Goal: Book appointment/travel/reservation

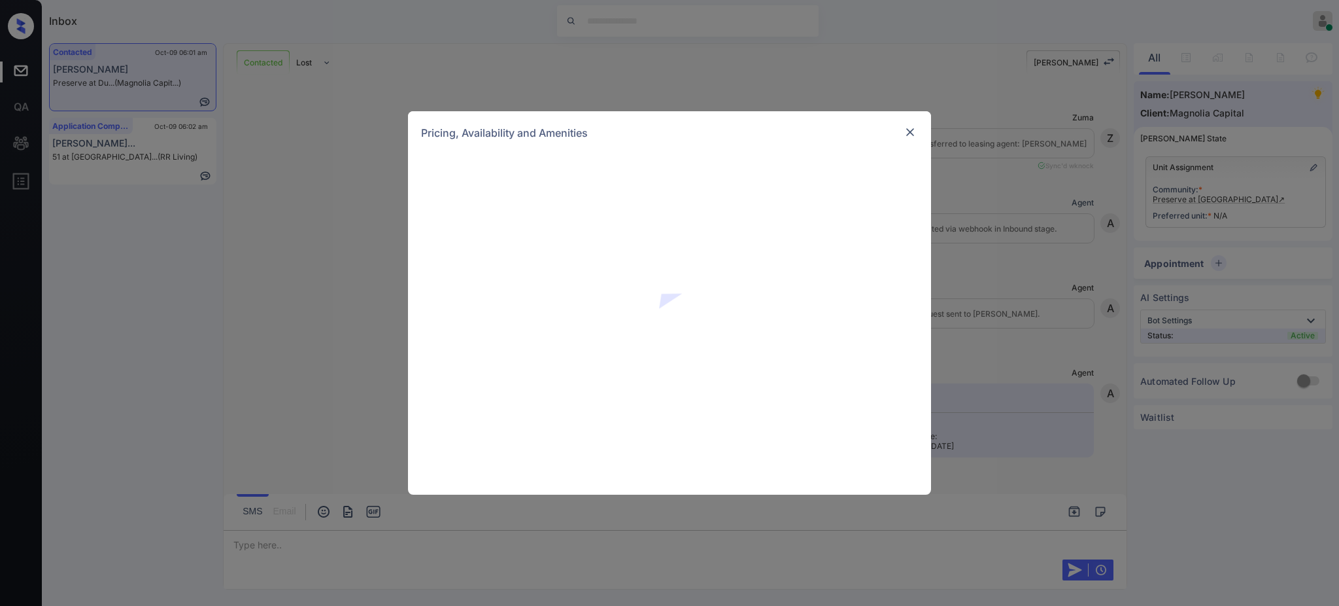
scroll to position [508, 0]
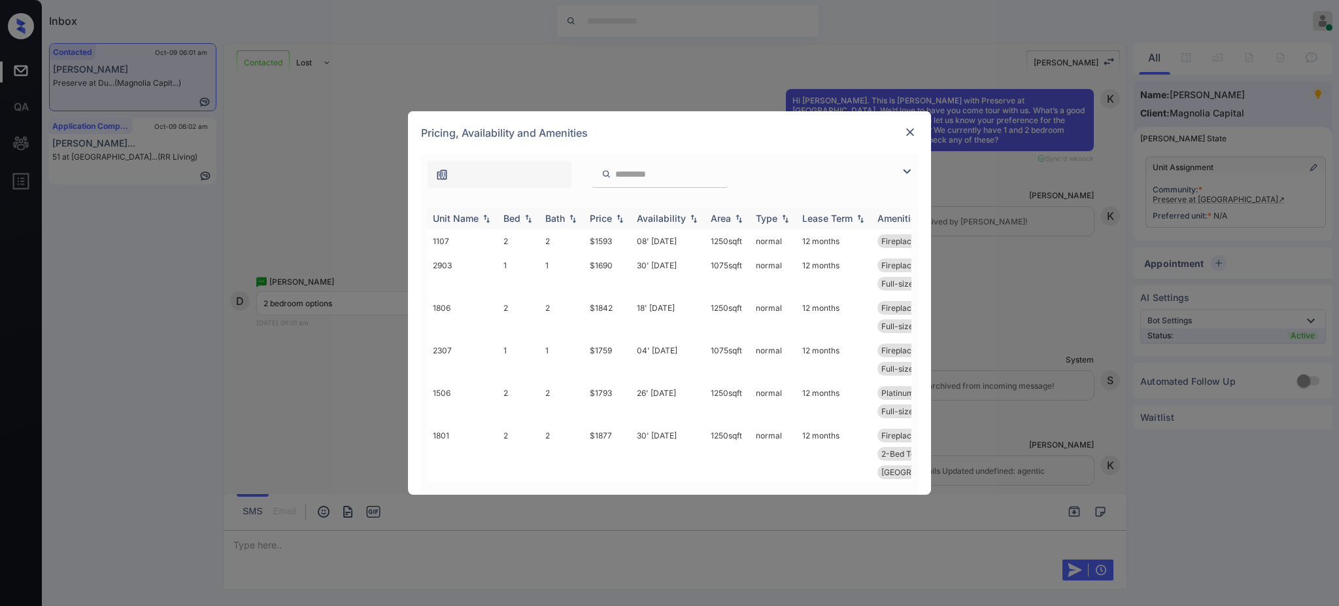
click at [506, 227] on th "Bed" at bounding box center [519, 218] width 42 height 22
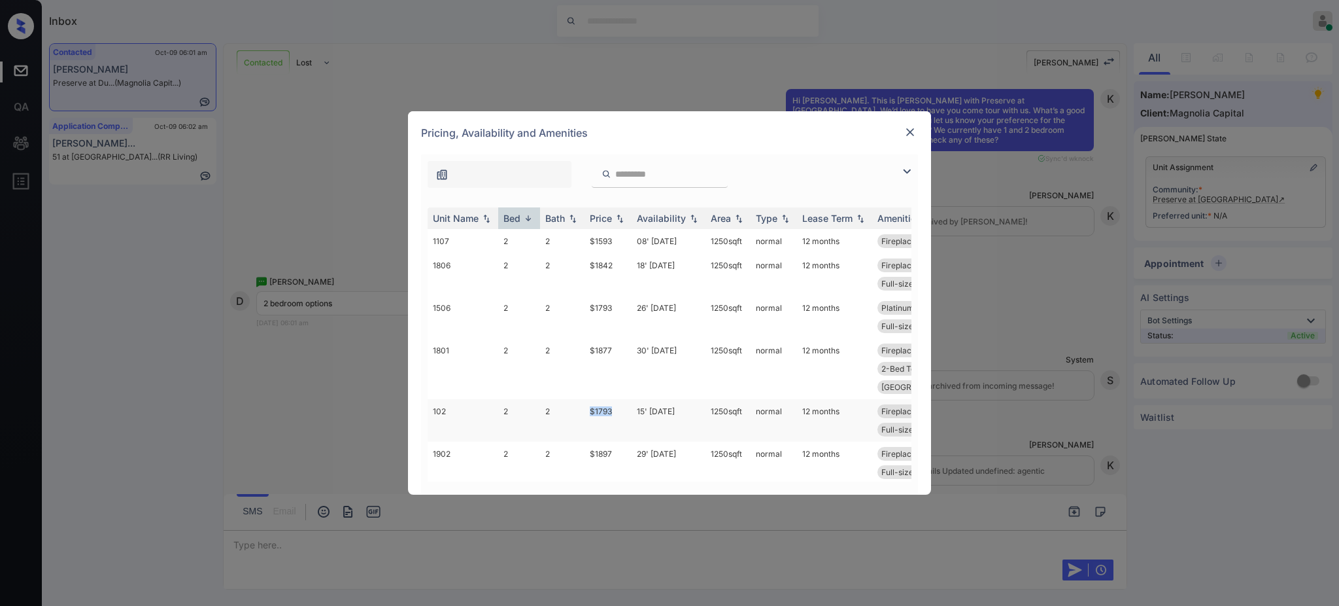
drag, startPoint x: 587, startPoint y: 388, endPoint x: 621, endPoint y: 388, distance: 34.0
type textarea "*****"
click at [621, 399] on td "$1793" at bounding box center [608, 420] width 47 height 43
copy td "$1793"
drag, startPoint x: 584, startPoint y: 241, endPoint x: 626, endPoint y: 248, distance: 42.5
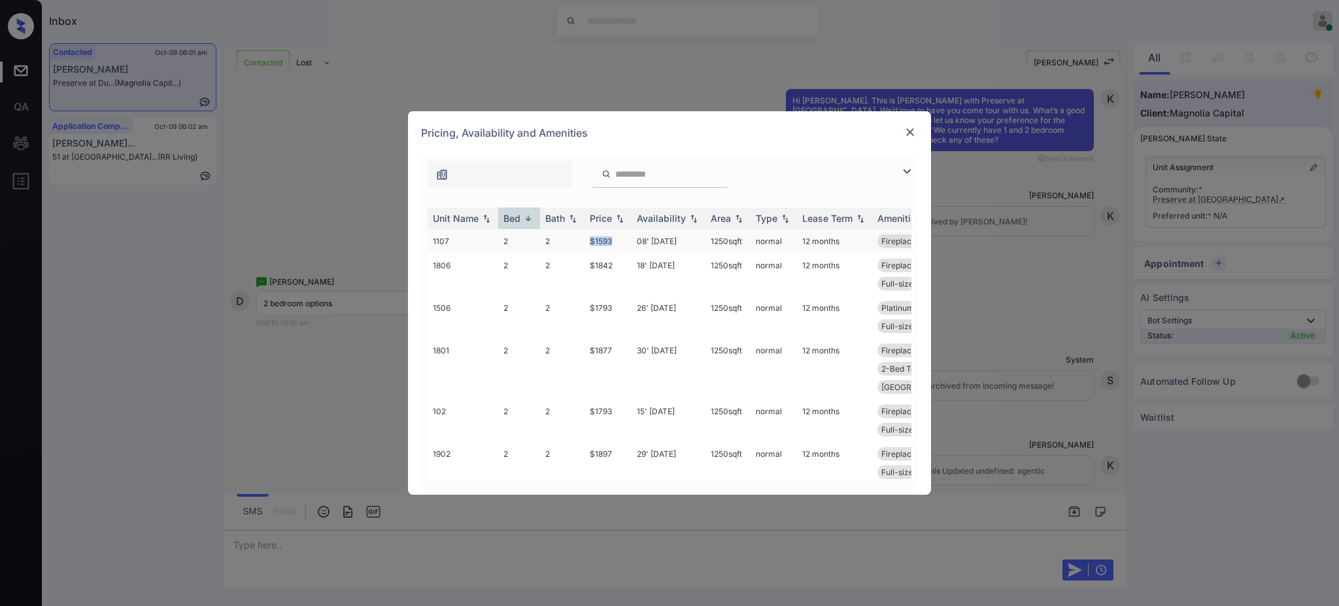
click at [626, 246] on td "$1593" at bounding box center [608, 241] width 47 height 24
copy td "$1593"
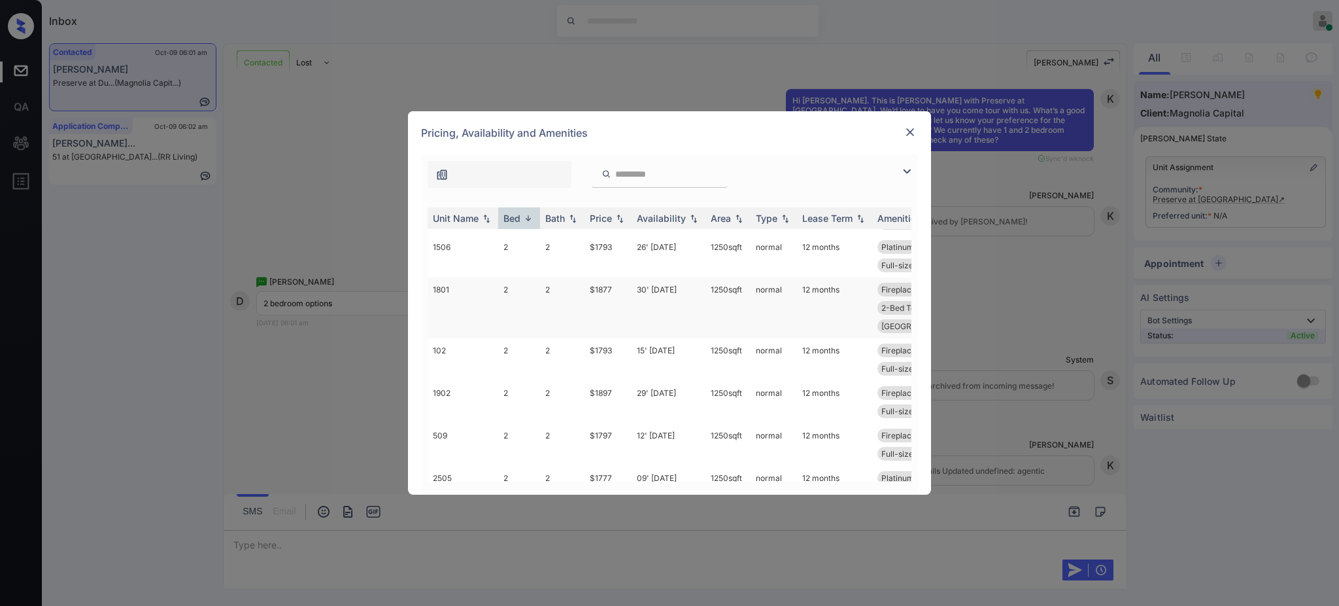
scroll to position [87, 0]
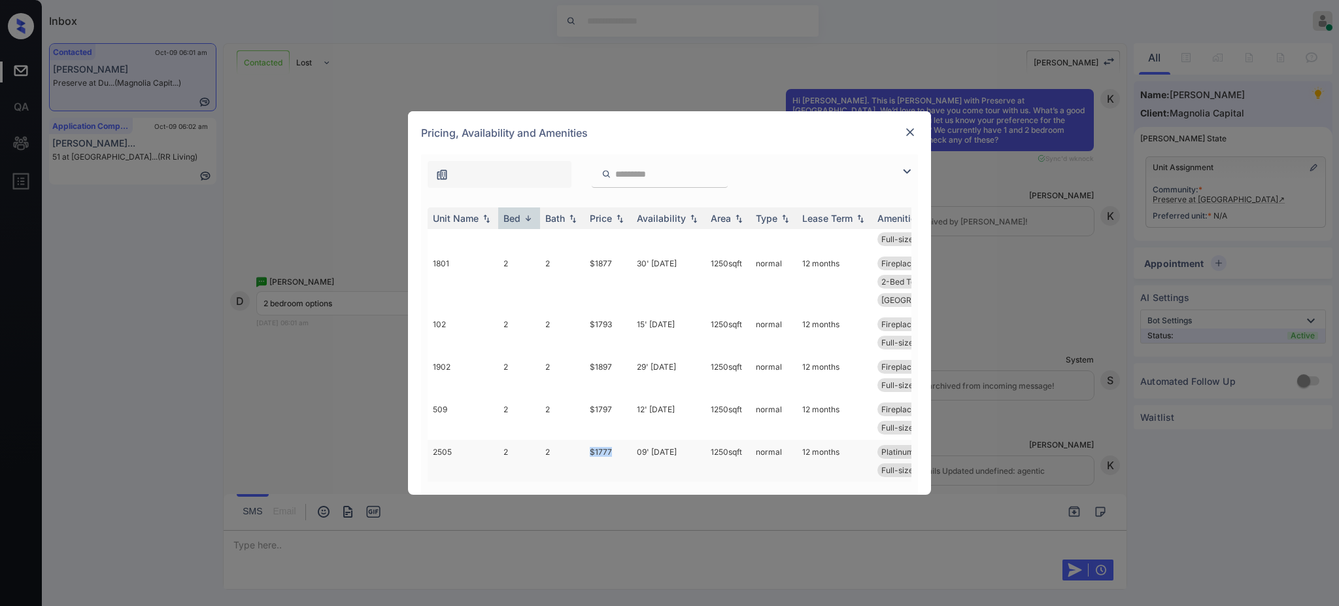
drag, startPoint x: 583, startPoint y: 434, endPoint x: 619, endPoint y: 435, distance: 36.0
click at [619, 439] on tr "2505 2 2 $1777 09' Oct 25 1250 sqft normal 12 months Platinum - 2 Be... 2-Bed T…" at bounding box center [769, 460] width 683 height 43
copy tr "$1777"
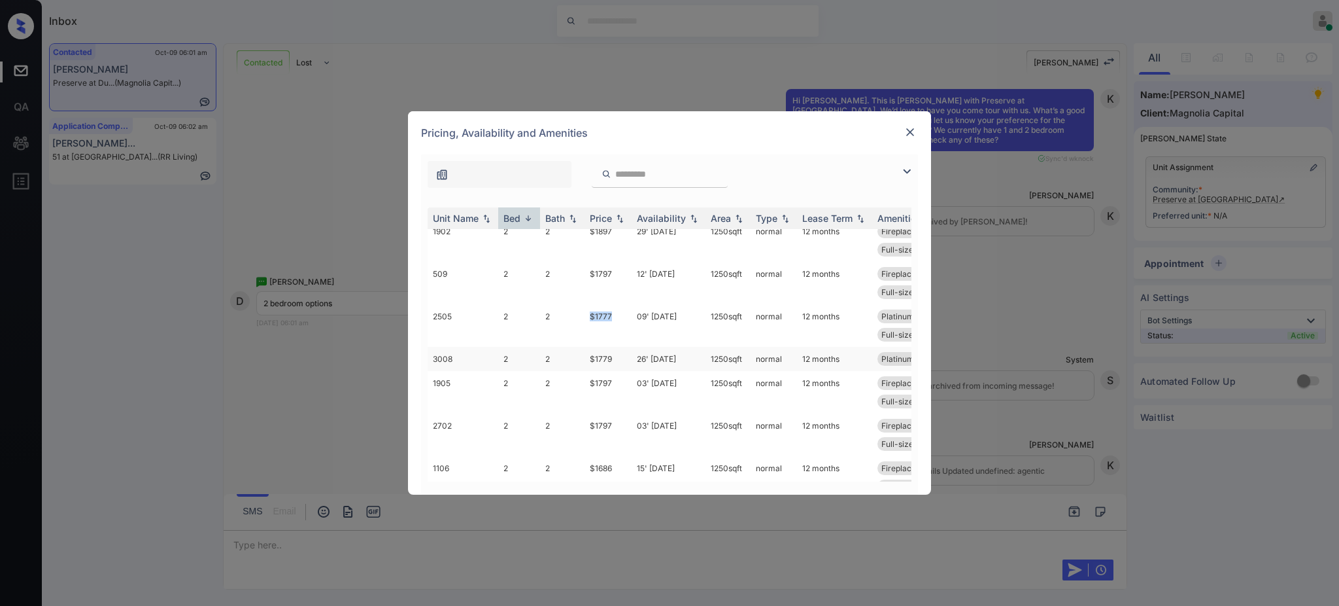
scroll to position [262, 0]
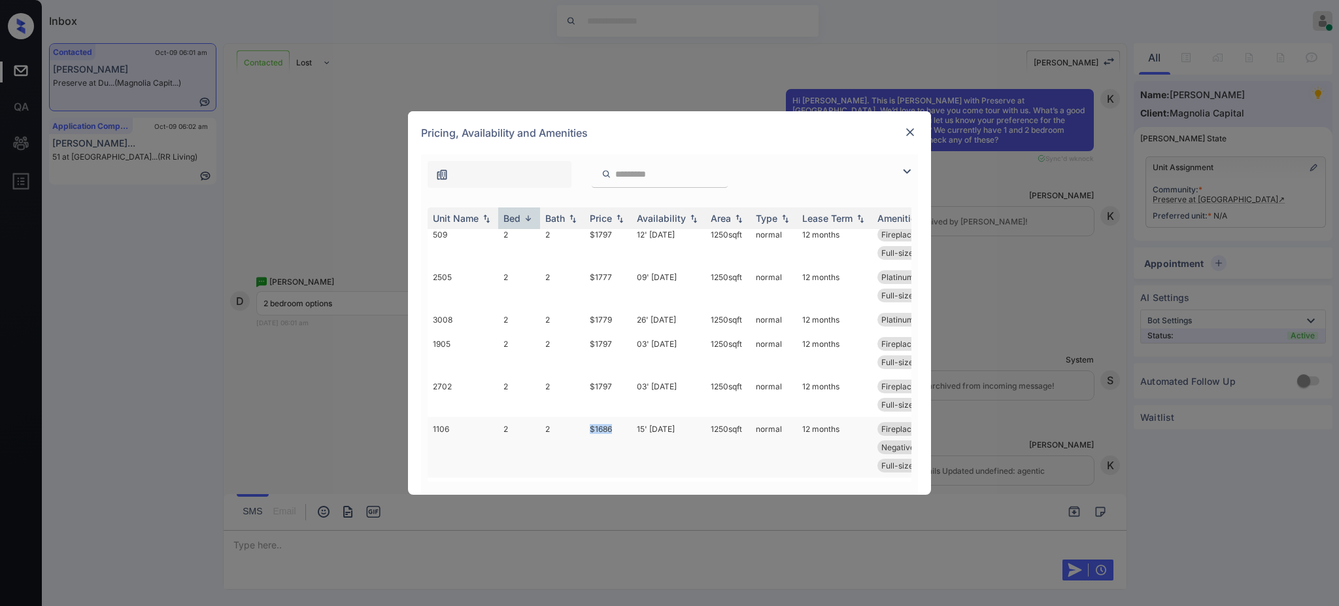
drag, startPoint x: 584, startPoint y: 432, endPoint x: 650, endPoint y: 428, distance: 66.1
click at [622, 430] on tr "1106 2 2 $1686 15' Aug 25 1250 sqft normal 12 months Fireplace Platinum - 2 Be.…" at bounding box center [769, 447] width 683 height 61
copy tr "$1686"
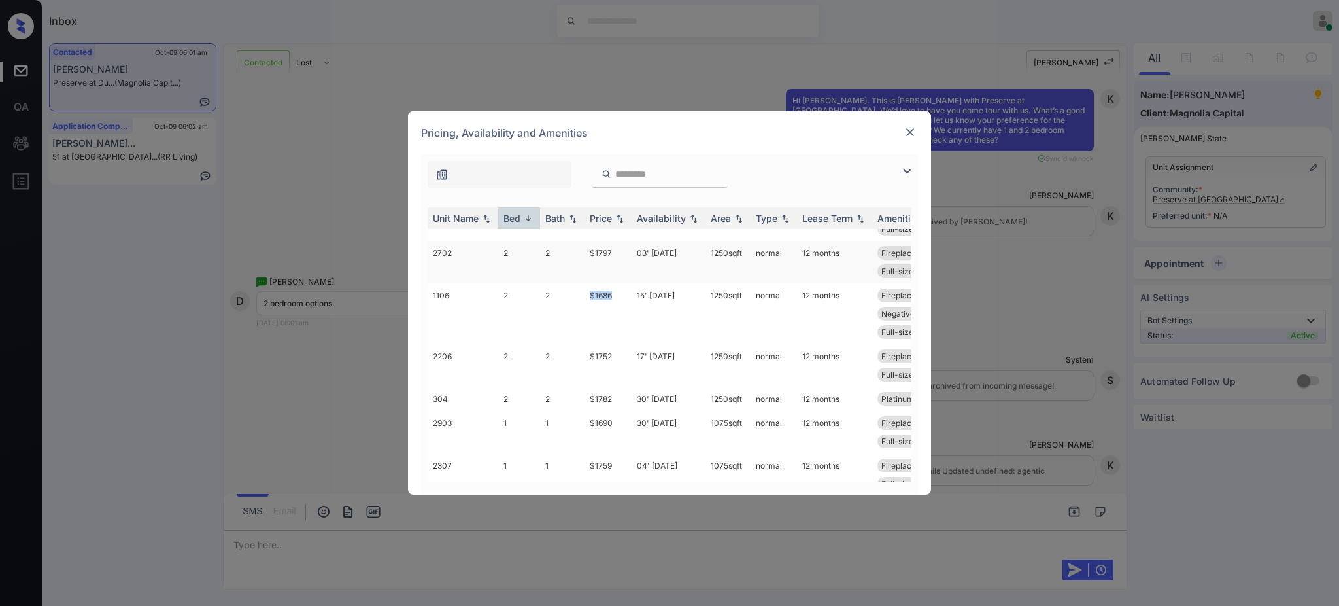
scroll to position [436, 0]
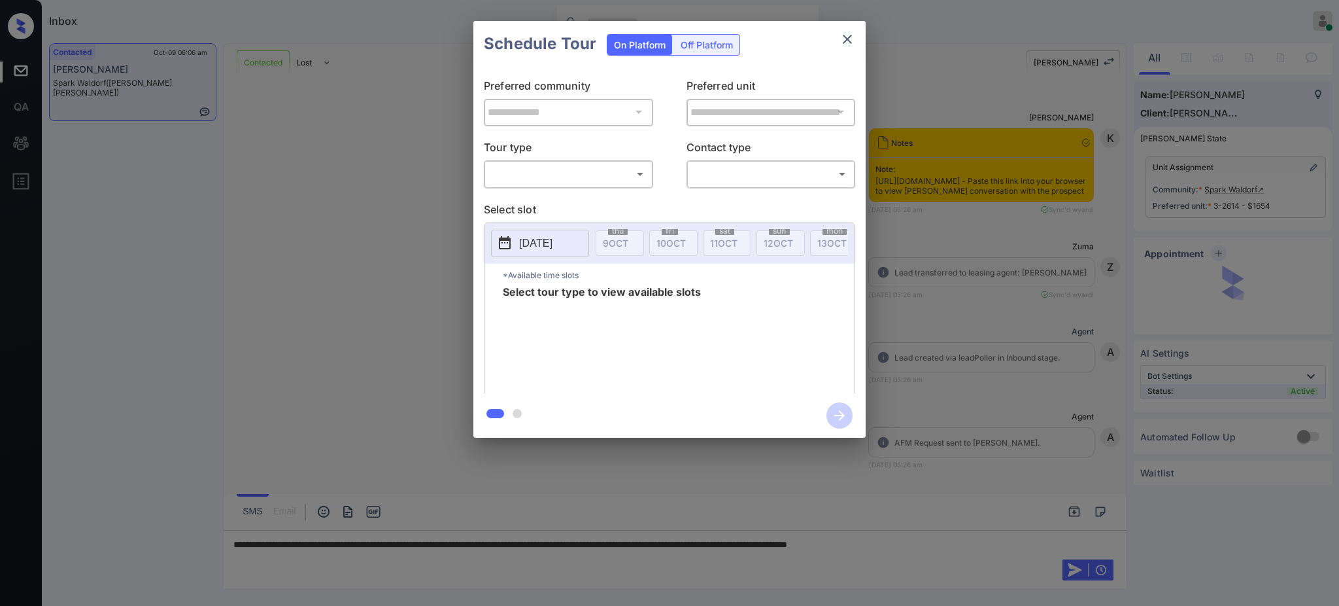
scroll to position [3648, 0]
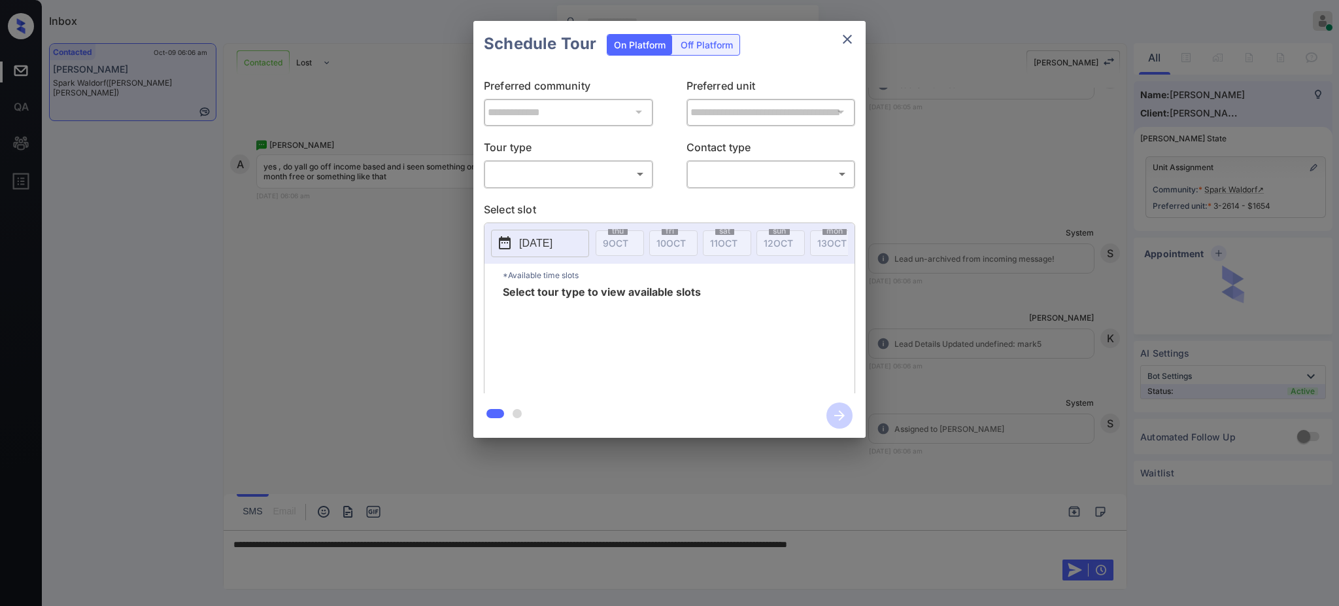
click at [600, 178] on body "Inbox Ajay Kumar Online Set yourself offline Set yourself on break Profile Swit…" at bounding box center [669, 303] width 1339 height 606
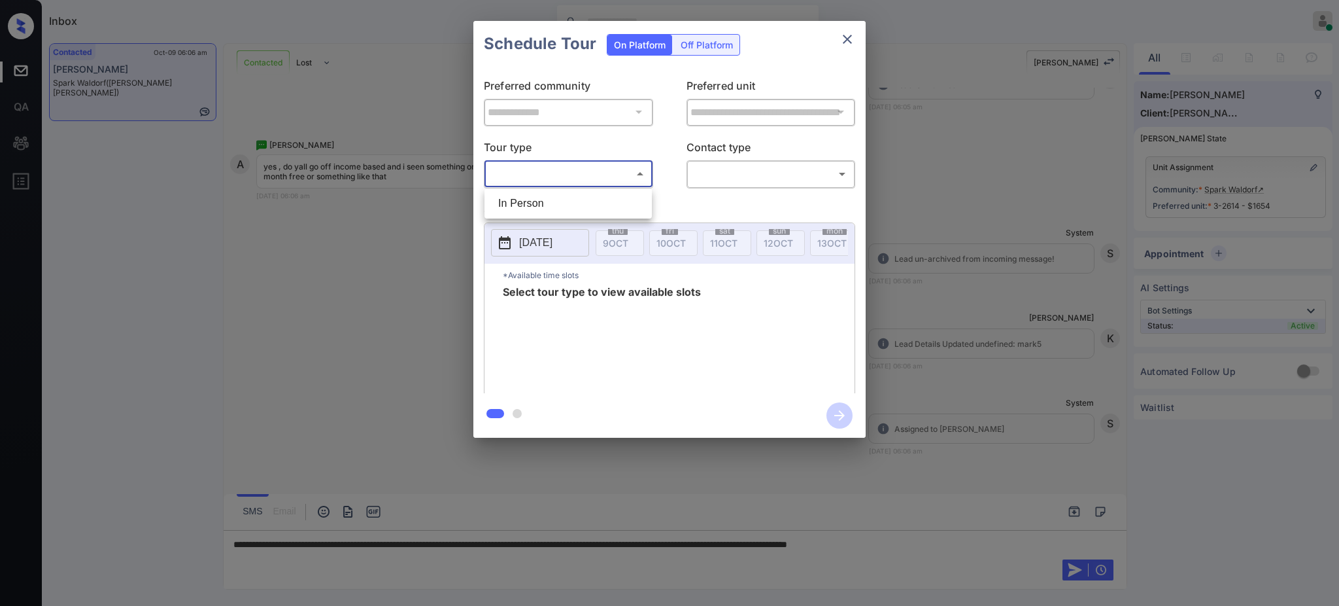
click at [561, 193] on li "In Person" at bounding box center [568, 204] width 161 height 24
type input "********"
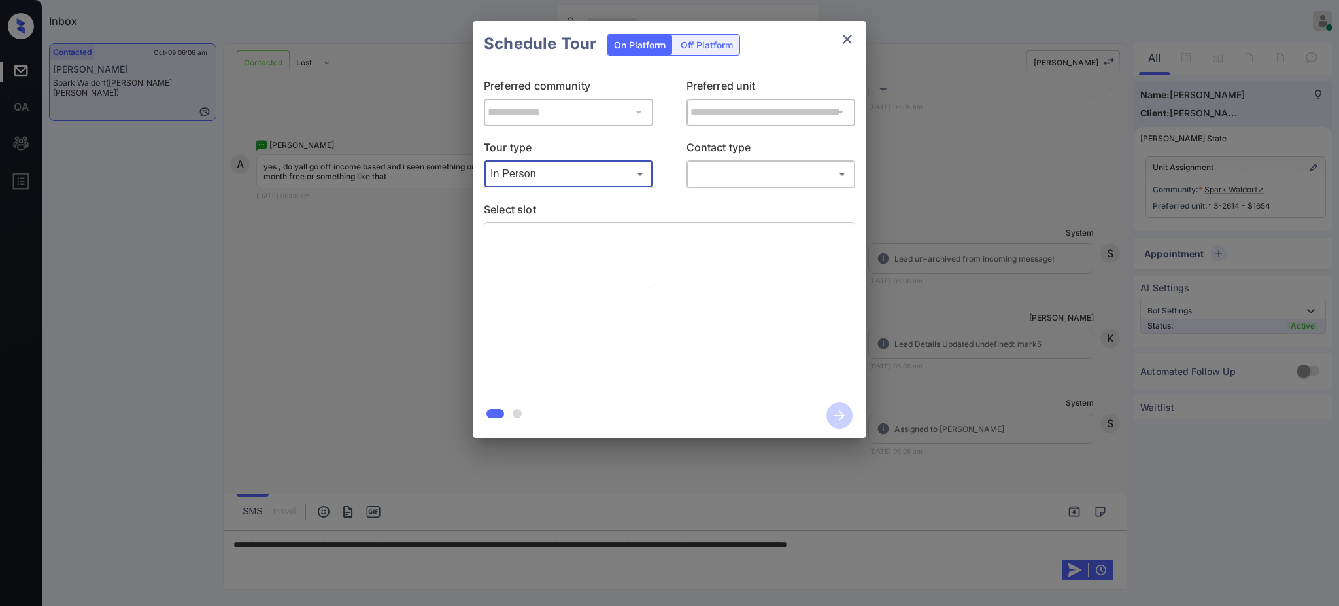
click at [729, 185] on div "​ ​" at bounding box center [771, 174] width 169 height 28
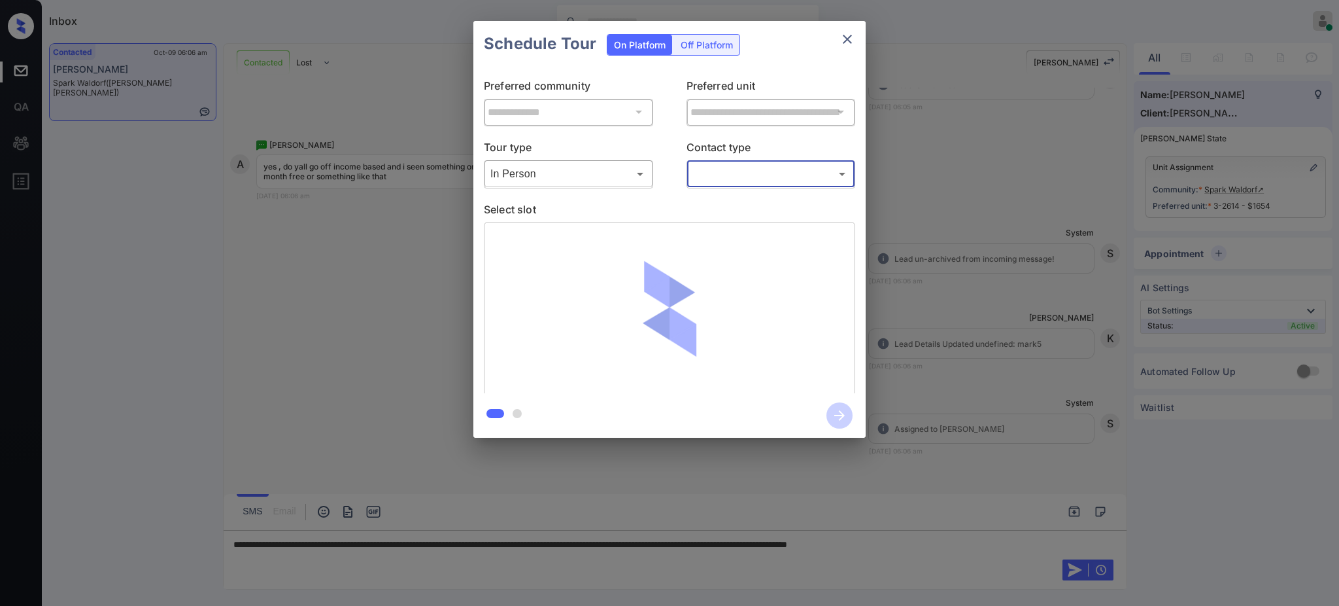
click at [729, 170] on body "Inbox Ajay Kumar Online Set yourself offline Set yourself on break Profile Swit…" at bounding box center [669, 303] width 1339 height 606
click at [708, 220] on li "Text" at bounding box center [771, 227] width 161 height 24
type input "****"
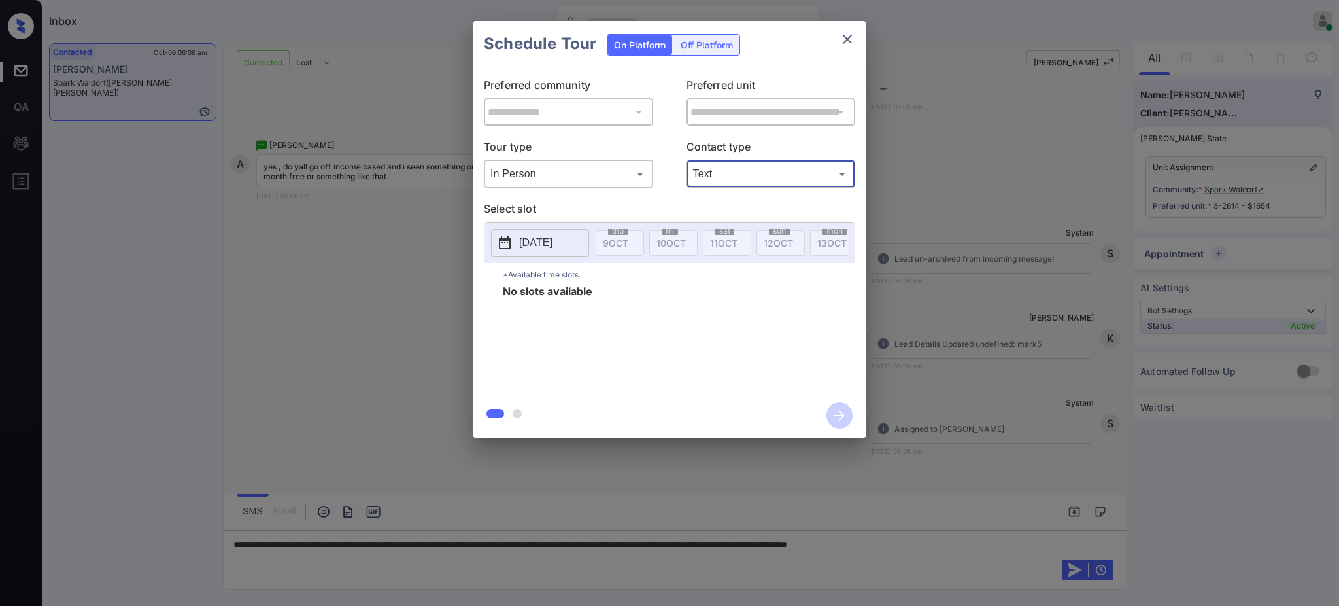
click at [574, 248] on button "[DATE]" at bounding box center [540, 242] width 98 height 27
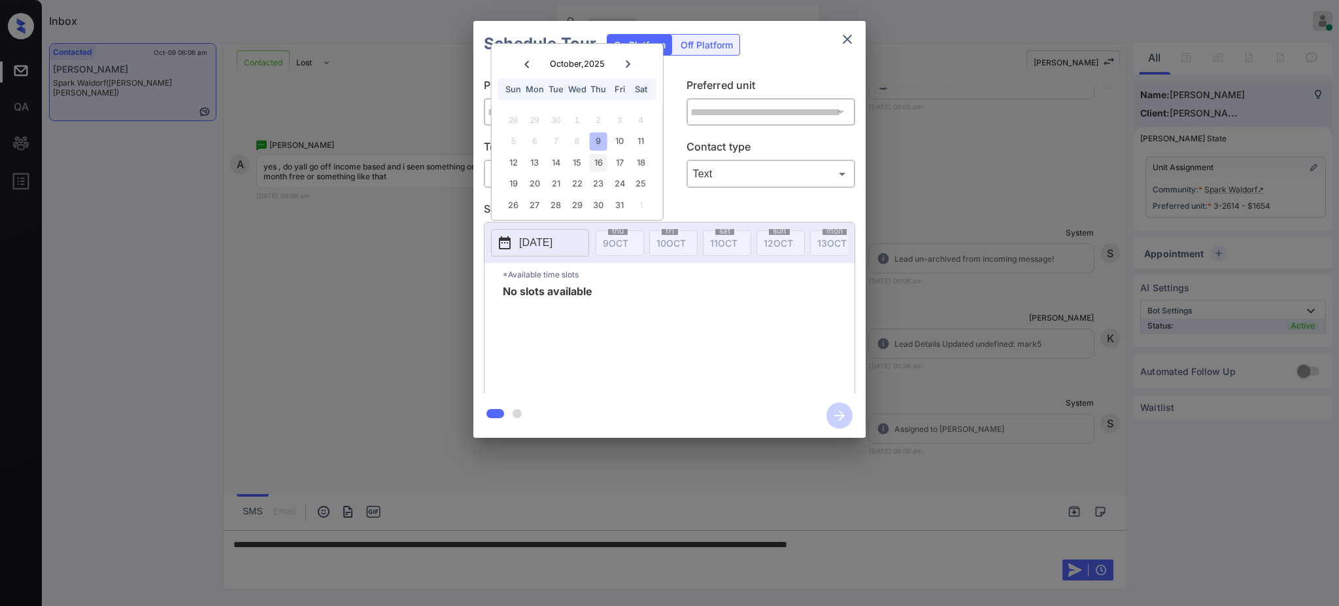
drag, startPoint x: 616, startPoint y: 139, endPoint x: 606, endPoint y: 152, distance: 16.7
click at [616, 140] on div "10" at bounding box center [620, 141] width 18 height 18
click at [574, 184] on div "22" at bounding box center [577, 184] width 18 height 18
click at [842, 38] on icon "close" at bounding box center [848, 39] width 16 height 16
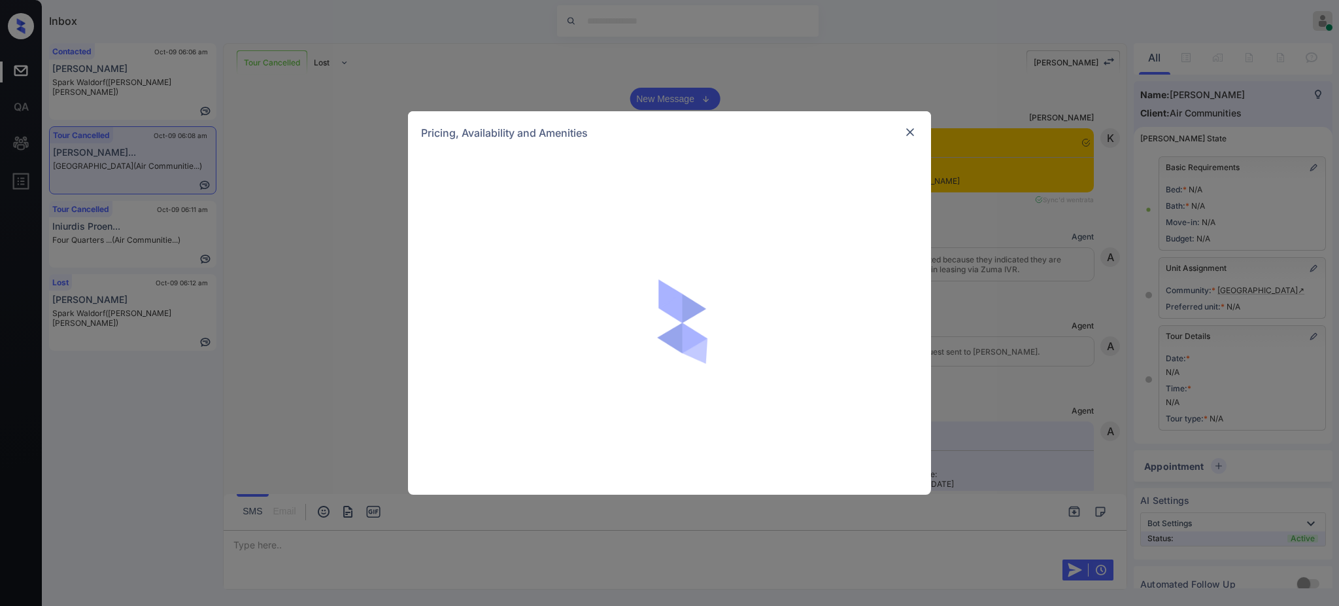
scroll to position [16621, 0]
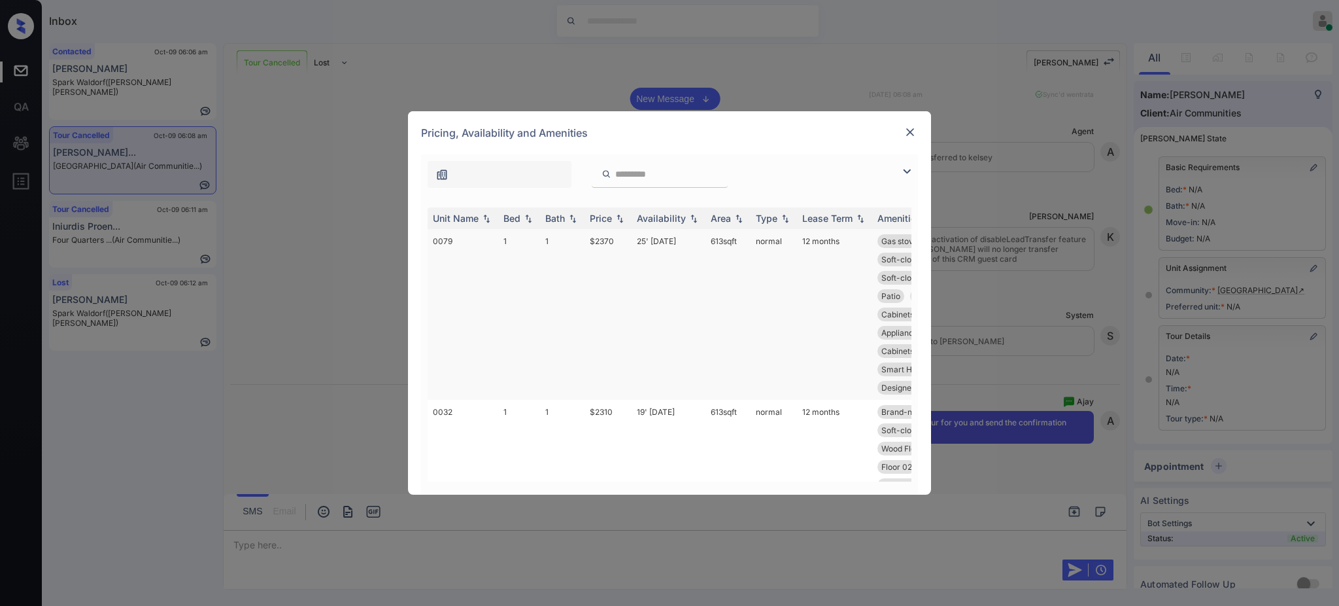
click at [601, 239] on td "$2370" at bounding box center [608, 314] width 47 height 171
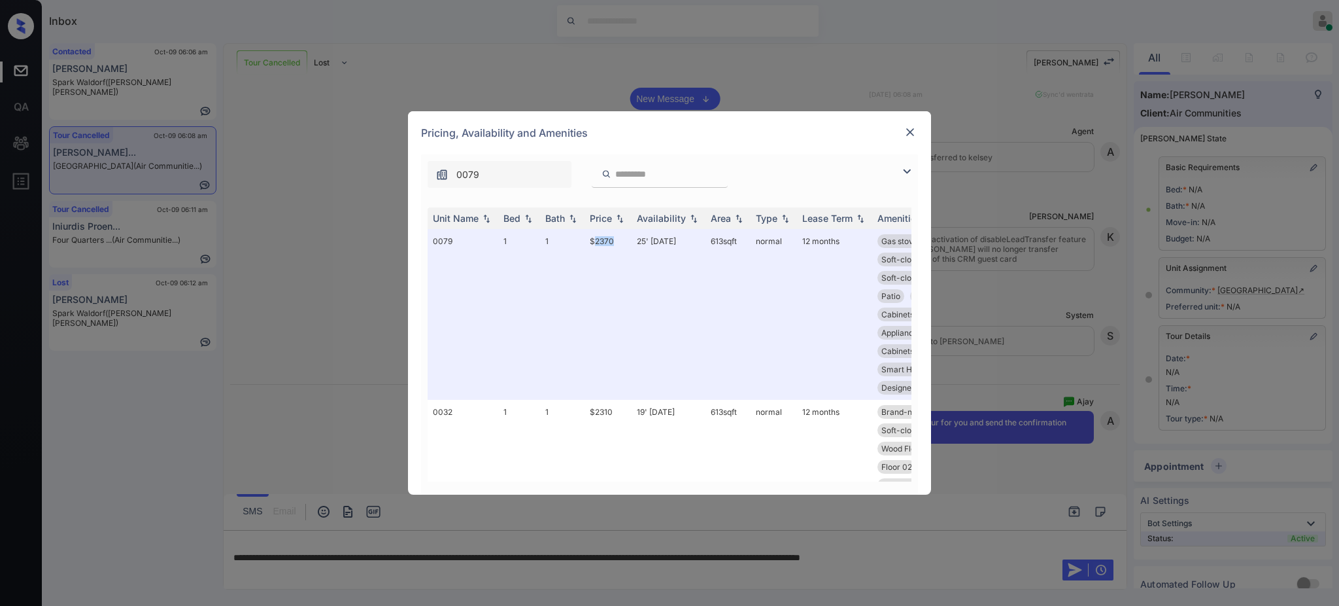
click at [906, 127] on img at bounding box center [910, 132] width 13 height 13
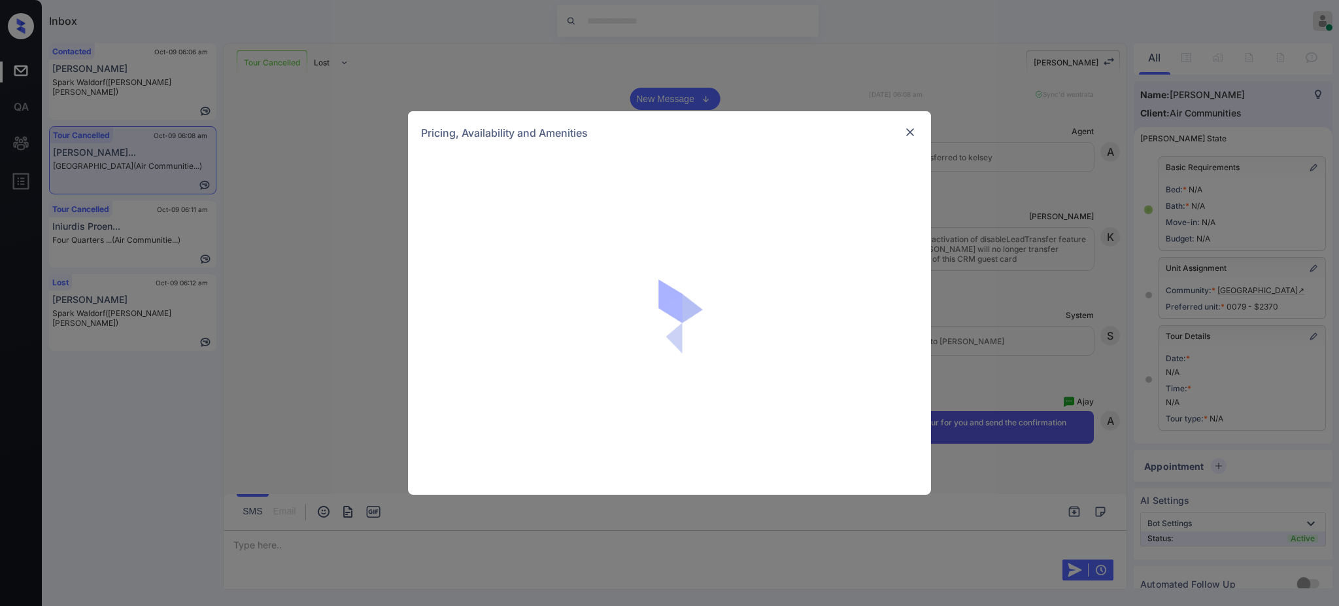
scroll to position [58, 0]
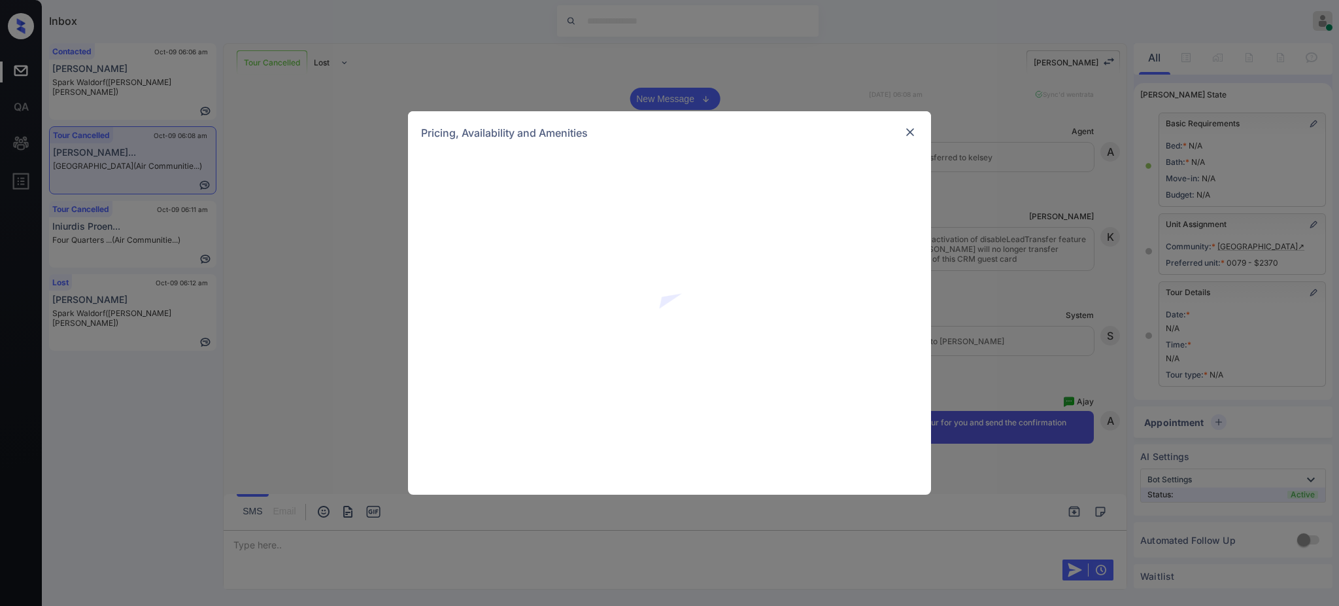
click at [1010, 312] on div "Pricing, Availability and Amenities" at bounding box center [669, 303] width 1339 height 606
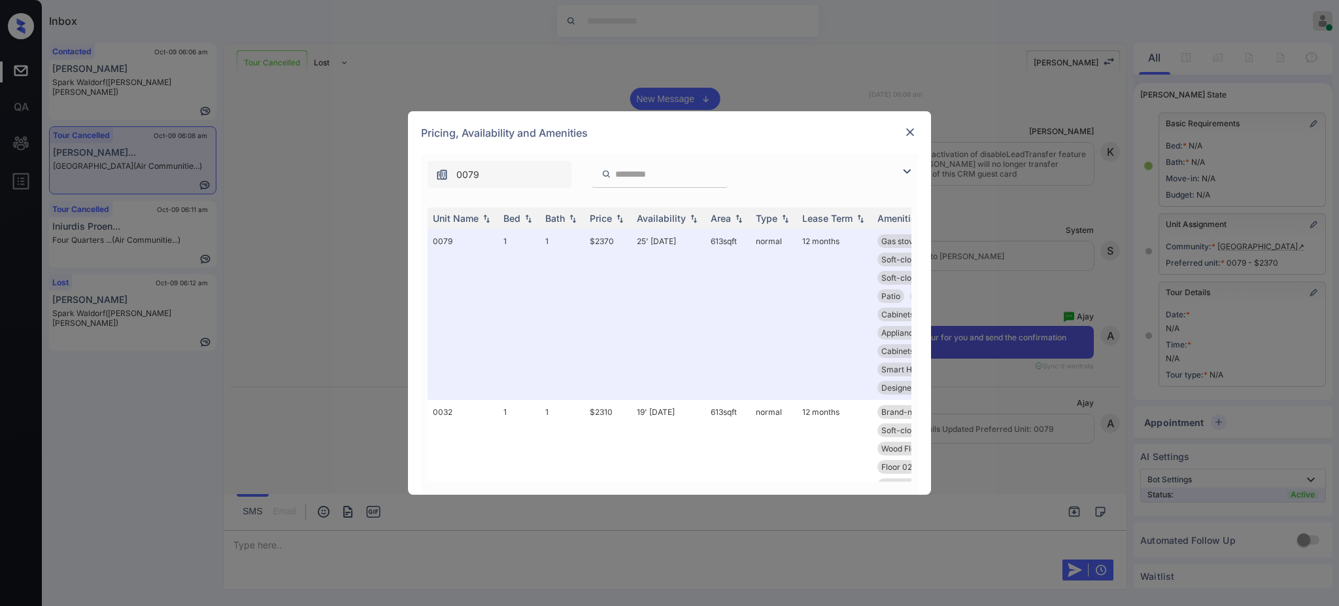
scroll to position [16969, 0]
click at [904, 129] on img at bounding box center [910, 132] width 13 height 13
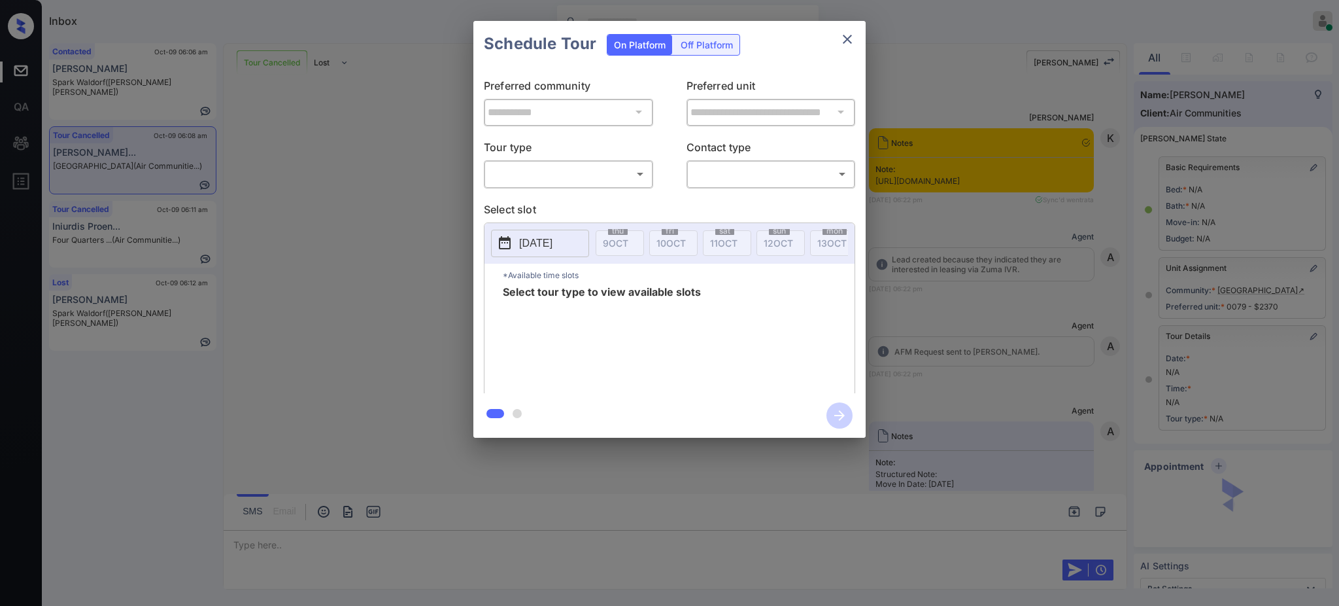
click at [517, 175] on body "Inbox [PERSON_NAME] Online Set yourself offline Set yourself on break Profile S…" at bounding box center [669, 303] width 1339 height 606
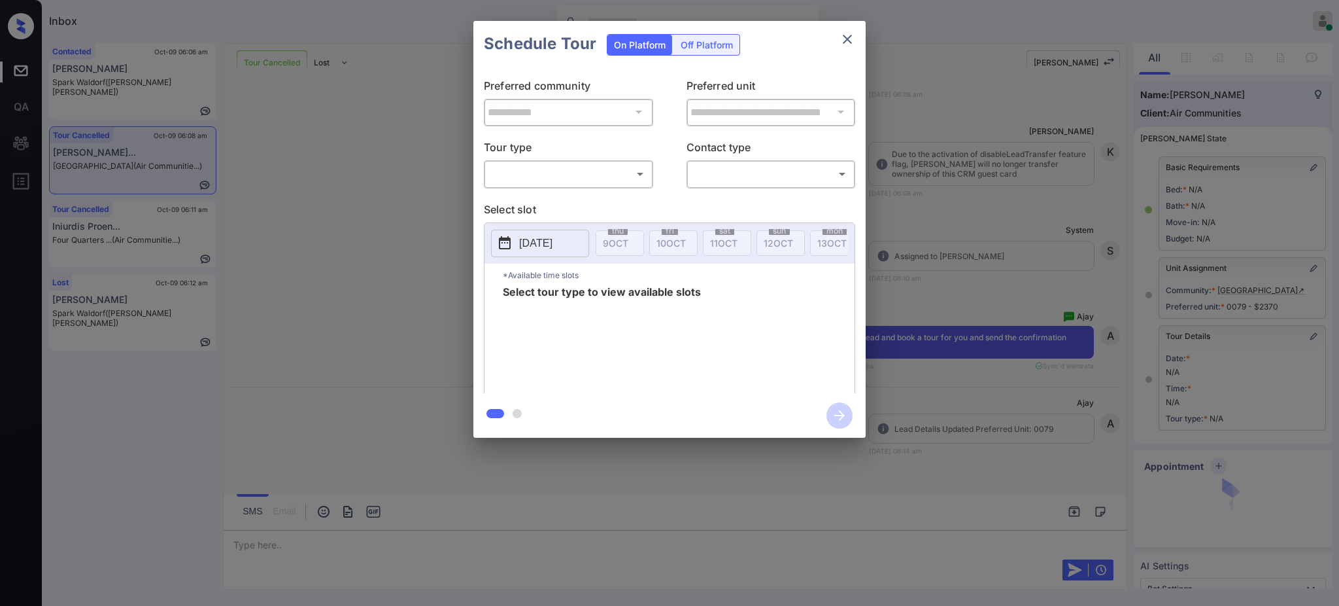
scroll to position [58, 0]
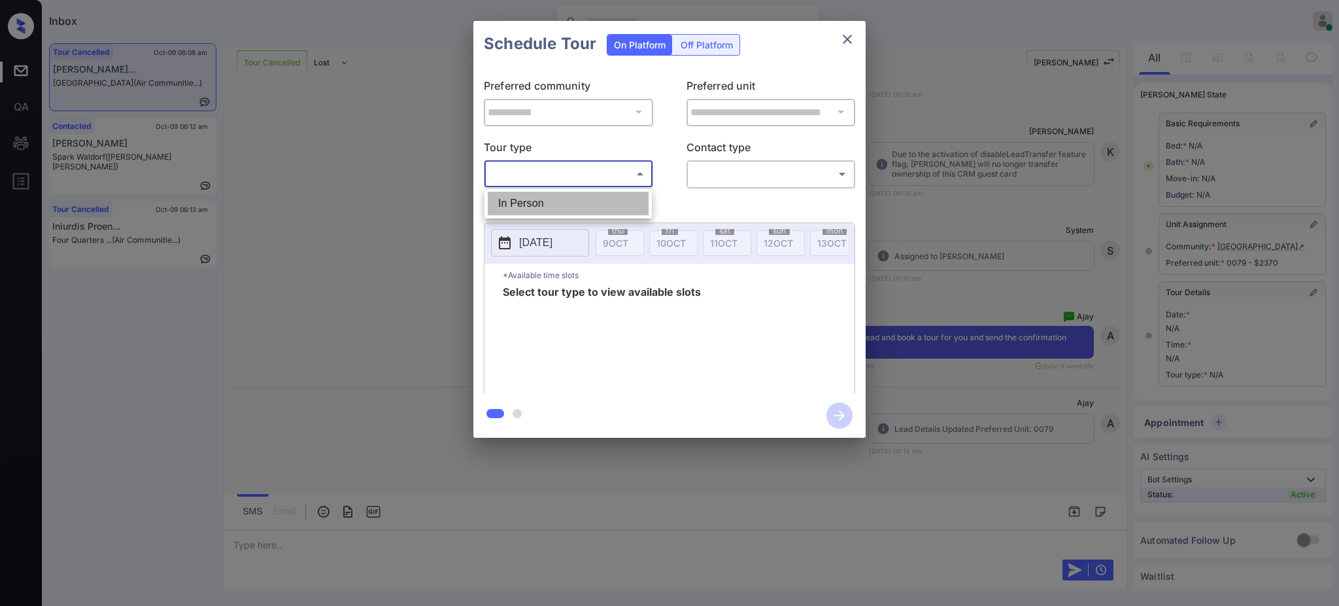
drag, startPoint x: 517, startPoint y: 175, endPoint x: 555, endPoint y: 194, distance: 42.4
click at [524, 194] on li "In Person" at bounding box center [568, 204] width 161 height 24
type input "********"
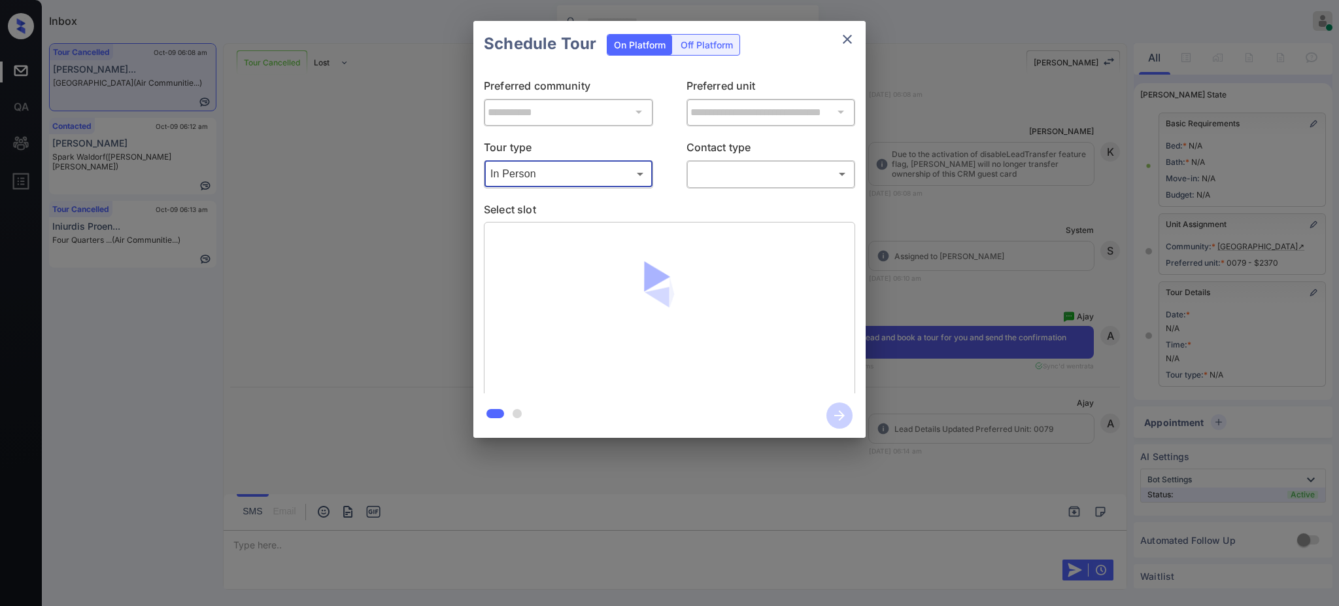
click at [742, 179] on body "Inbox [PERSON_NAME] Online Set yourself offline Set yourself on break Profile S…" at bounding box center [669, 303] width 1339 height 606
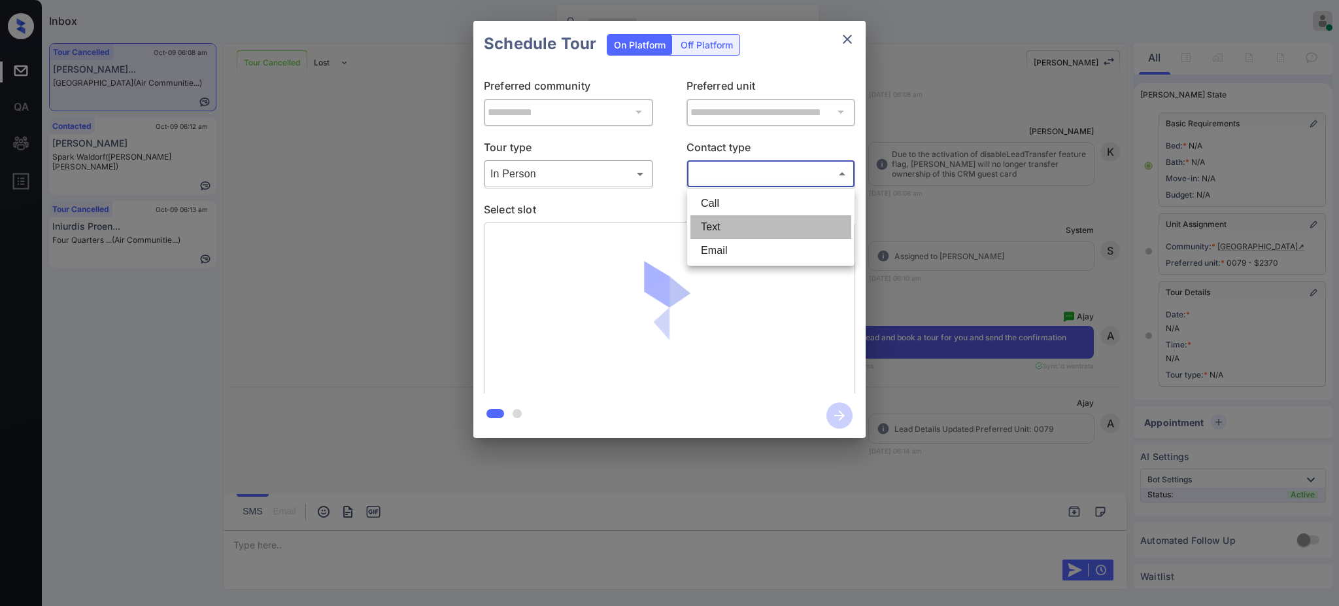
click at [715, 222] on li "Text" at bounding box center [771, 227] width 161 height 24
type input "****"
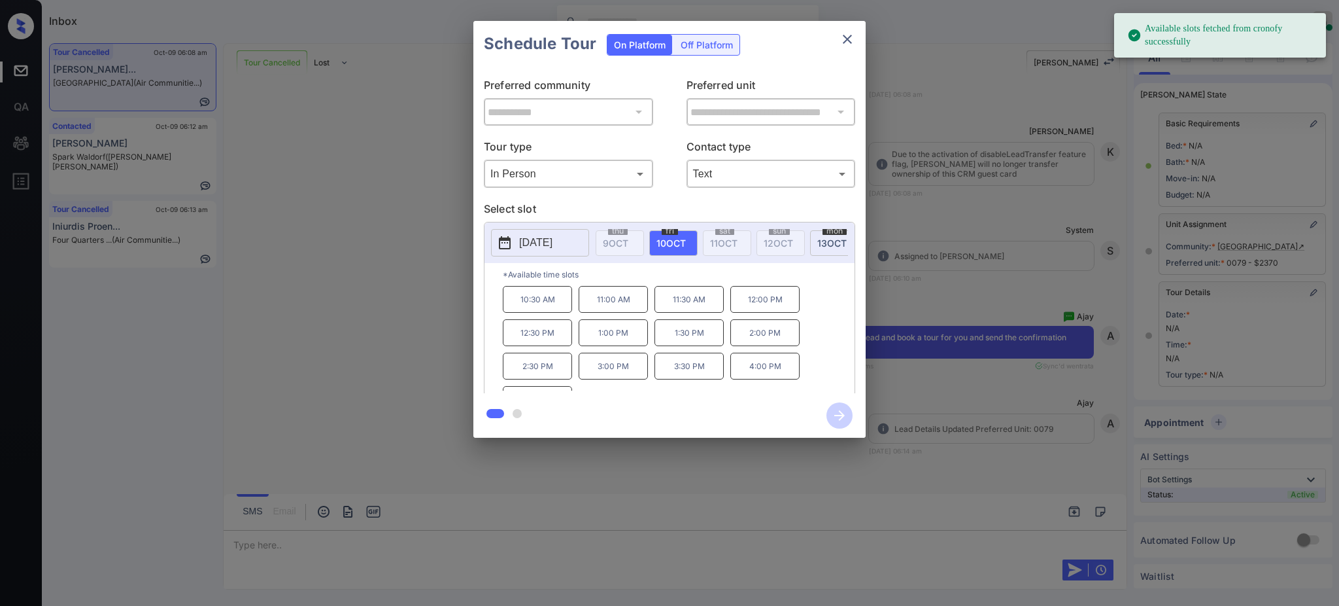
click at [672, 237] on span "[DATE]" at bounding box center [671, 242] width 29 height 11
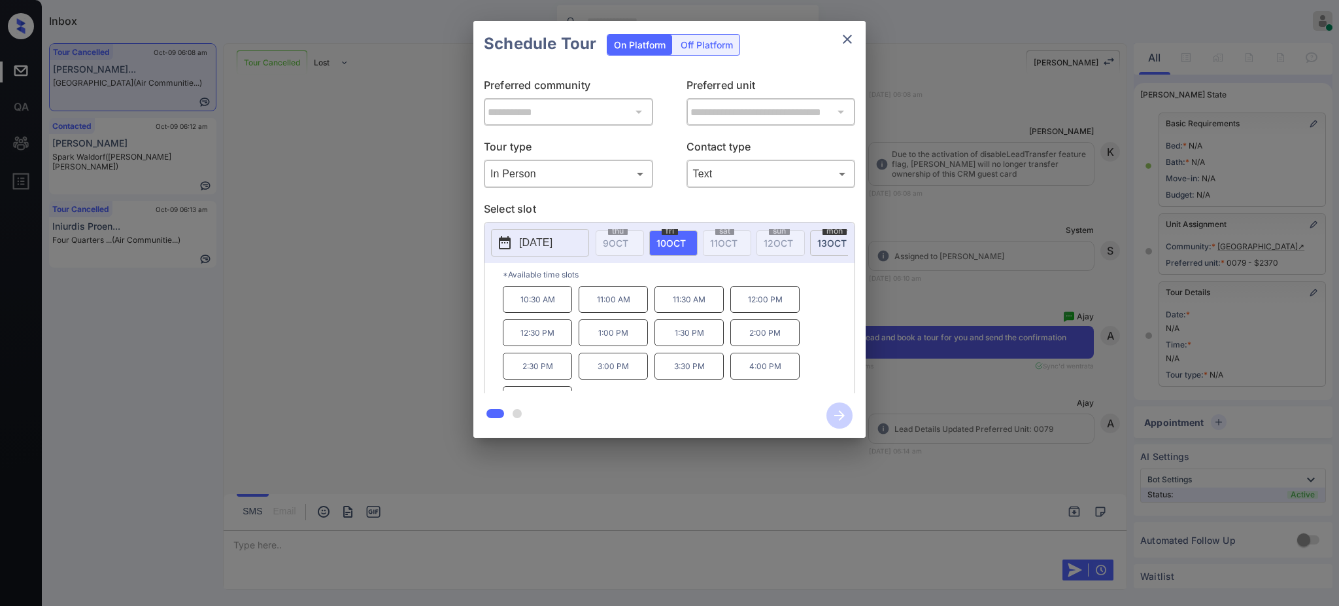
click at [939, 359] on div "**********" at bounding box center [669, 229] width 1339 height 458
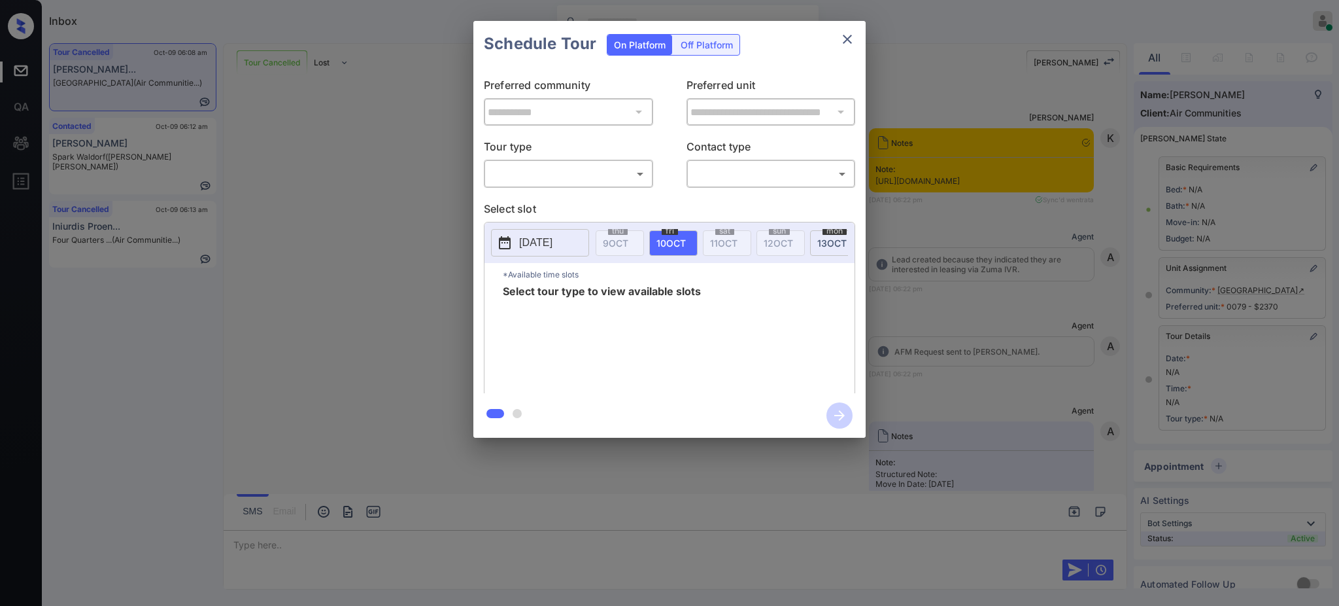
scroll to position [58, 0]
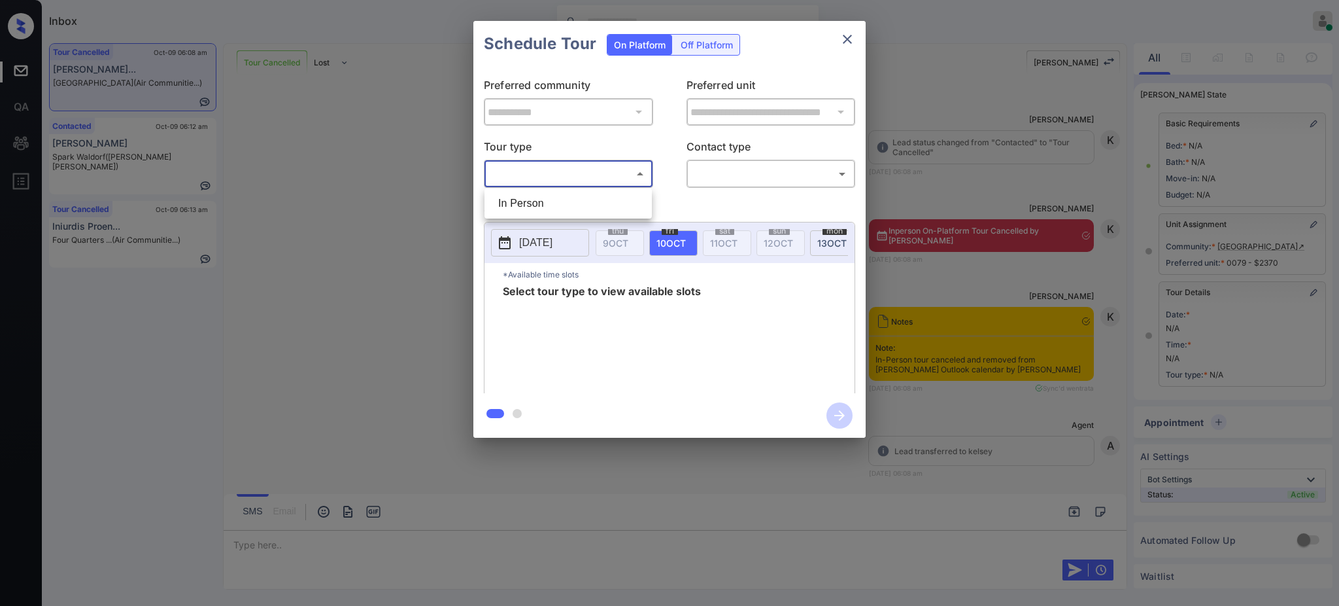
drag, startPoint x: 560, startPoint y: 171, endPoint x: 562, endPoint y: 187, distance: 16.5
click at [560, 171] on body "Inbox Ajay Kumar Online Set yourself offline Set yourself on break Profile Swit…" at bounding box center [669, 303] width 1339 height 606
click at [563, 202] on li "In Person" at bounding box center [568, 204] width 161 height 24
type input "********"
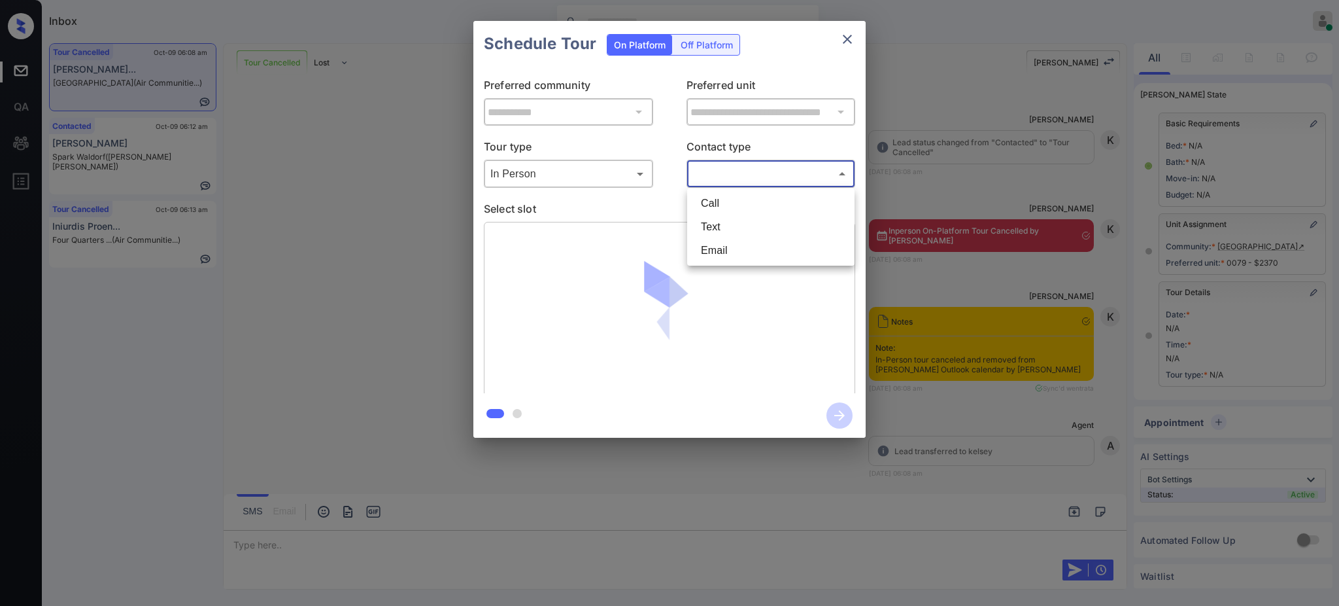
click at [750, 174] on body "Inbox Ajay Kumar Online Set yourself offline Set yourself on break Profile Swit…" at bounding box center [669, 303] width 1339 height 606
click at [719, 213] on li "Call" at bounding box center [771, 204] width 161 height 24
click at [706, 168] on body "Inbox Ajay Kumar Online Set yourself offline Set yourself on break Profile Swit…" at bounding box center [669, 303] width 1339 height 606
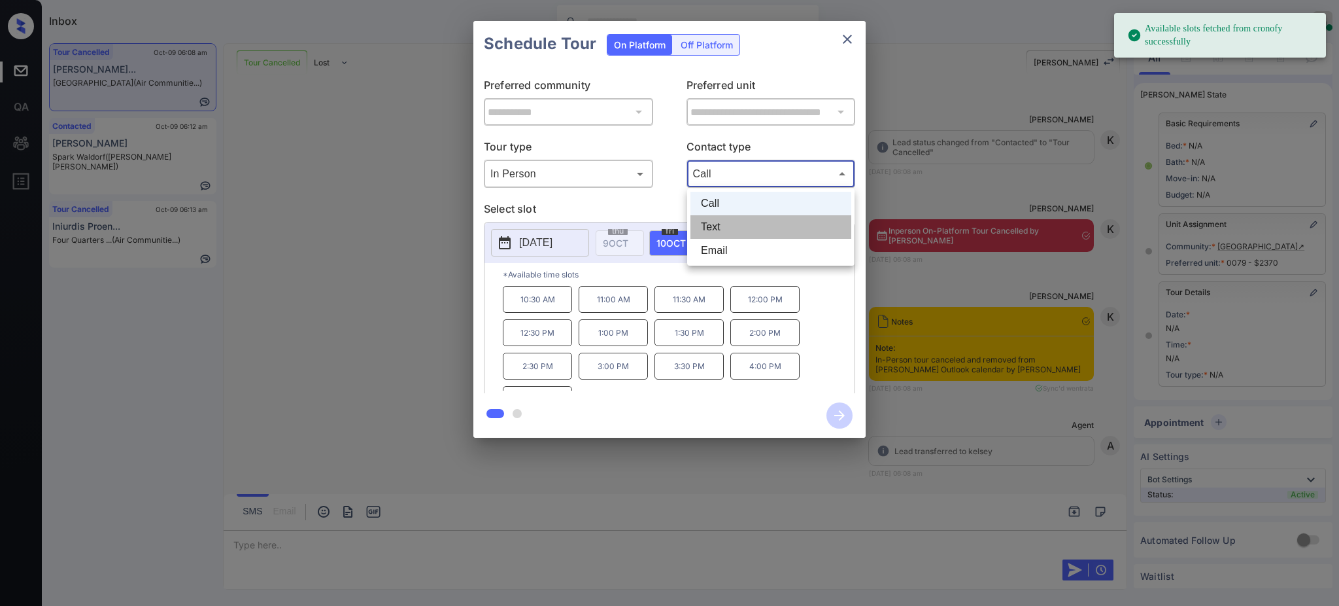
click at [704, 226] on li "Text" at bounding box center [771, 227] width 161 height 24
type input "****"
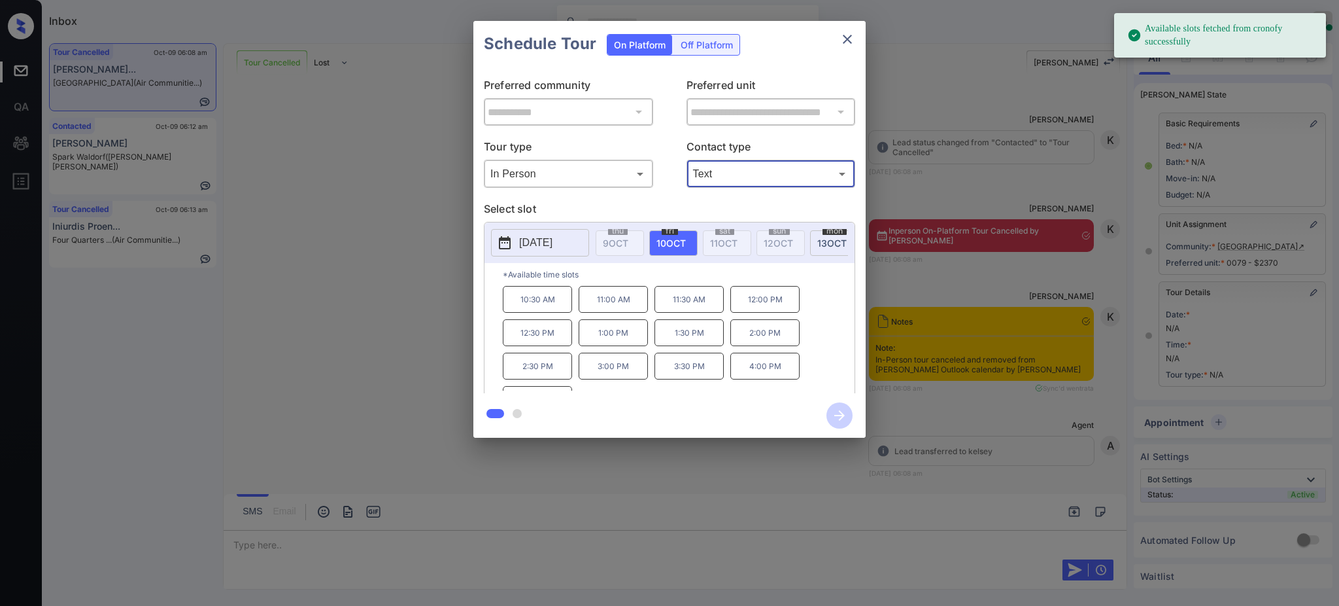
click at [668, 244] on span "10 OCT" at bounding box center [671, 242] width 29 height 11
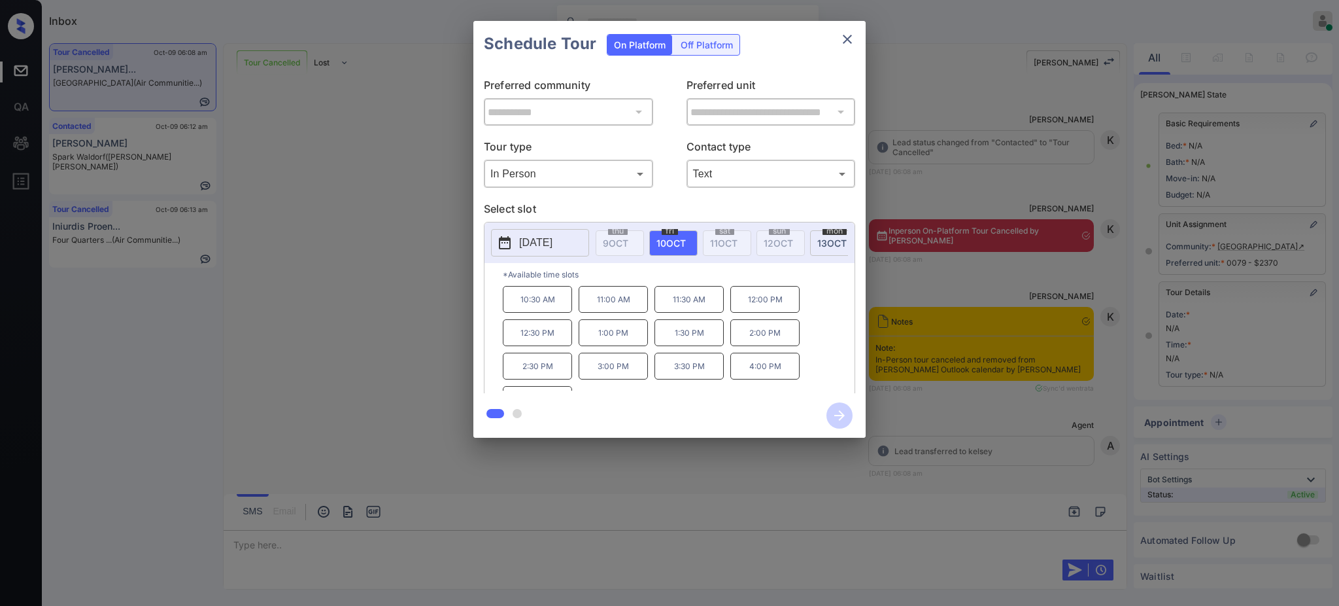
click at [534, 313] on p "10:30 AM" at bounding box center [537, 299] width 69 height 27
click at [838, 412] on icon "button" at bounding box center [840, 415] width 26 height 26
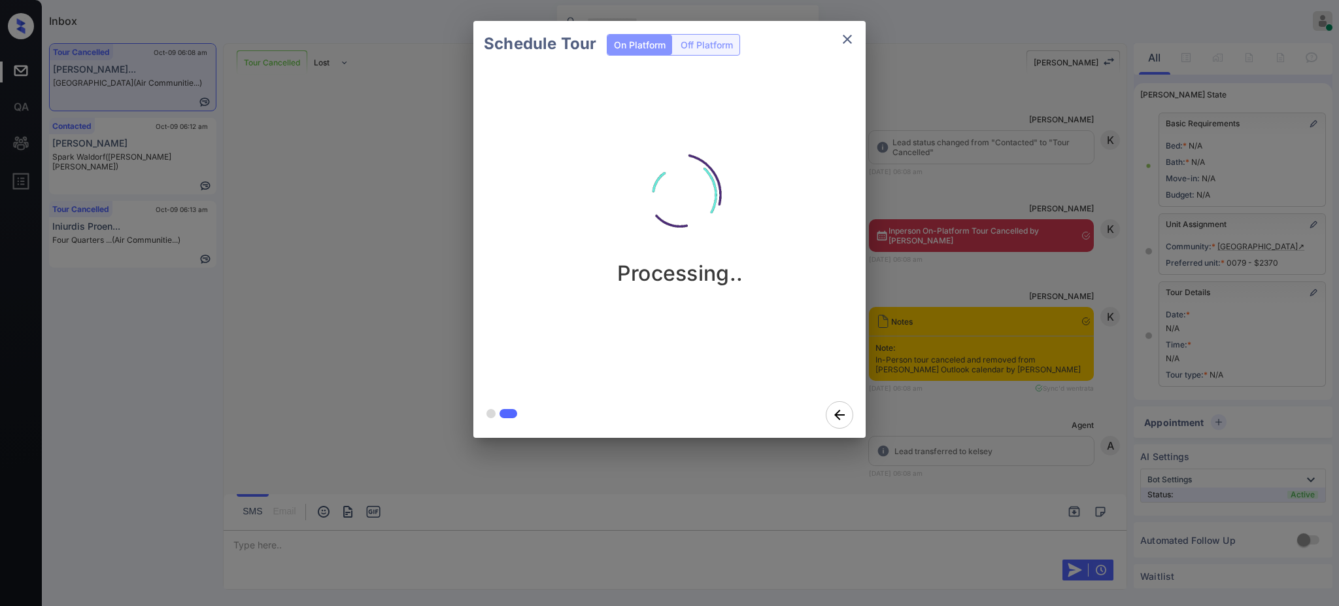
click at [1010, 317] on div "Schedule Tour On Platform Off Platform Processing.." at bounding box center [669, 229] width 1339 height 458
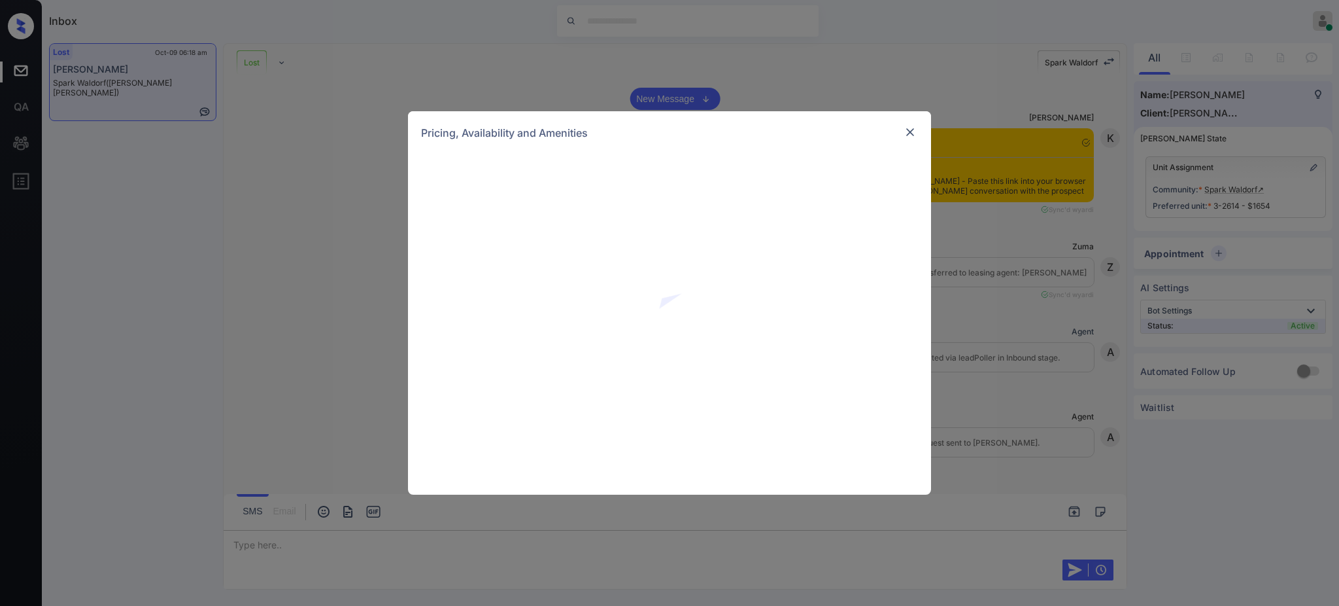
scroll to position [4978, 0]
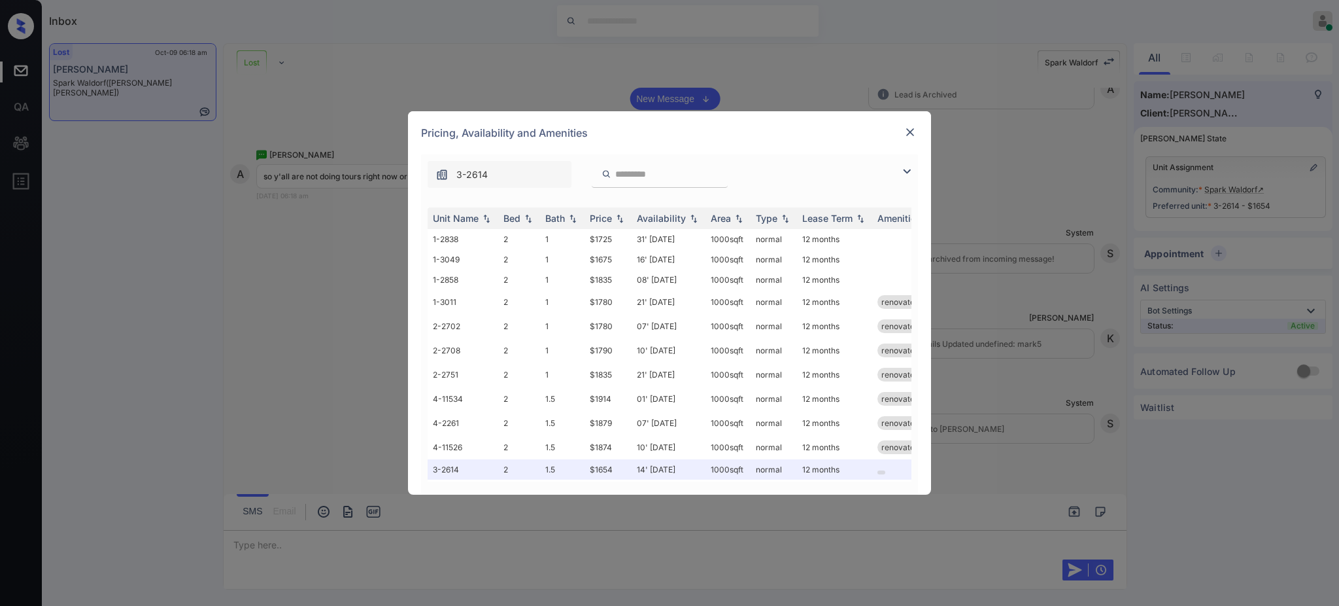
click at [629, 172] on input "search" at bounding box center [667, 174] width 107 height 11
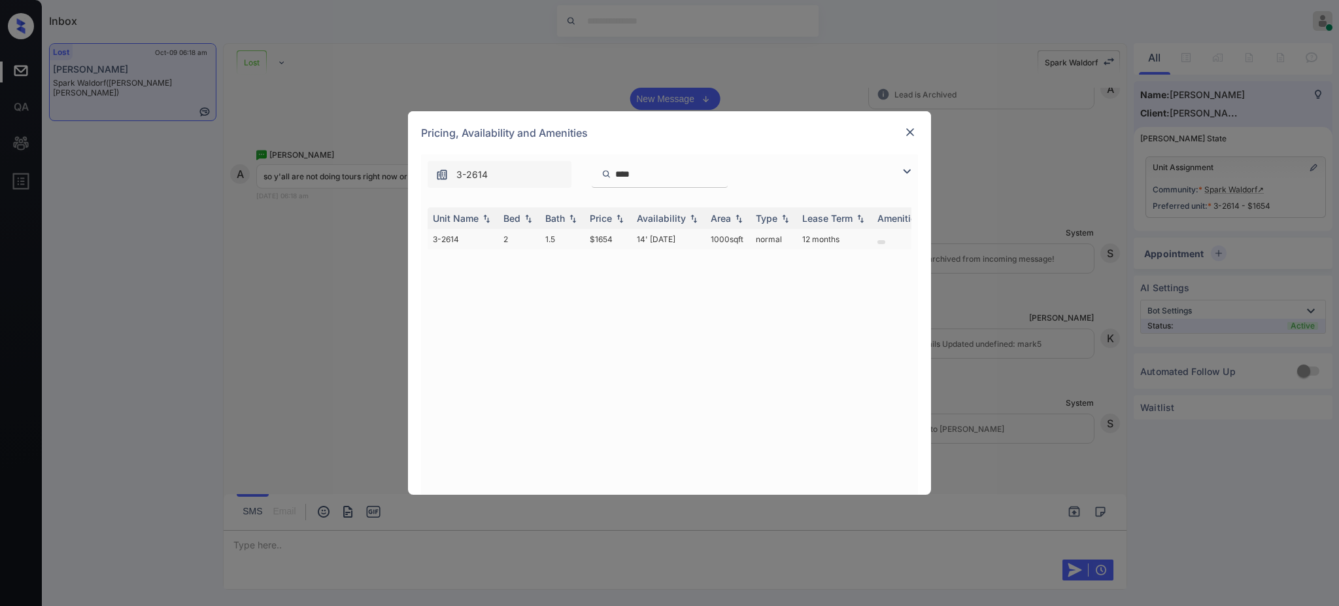
type input "****"
drag, startPoint x: 580, startPoint y: 239, endPoint x: 704, endPoint y: 209, distance: 127.2
click at [617, 241] on tr "3-2614 2 1.5 $1654 14' Nov 25 1000 sqft normal 12 months" at bounding box center [769, 239] width 683 height 20
copy tr "$1654"
click at [907, 131] on img at bounding box center [910, 132] width 13 height 13
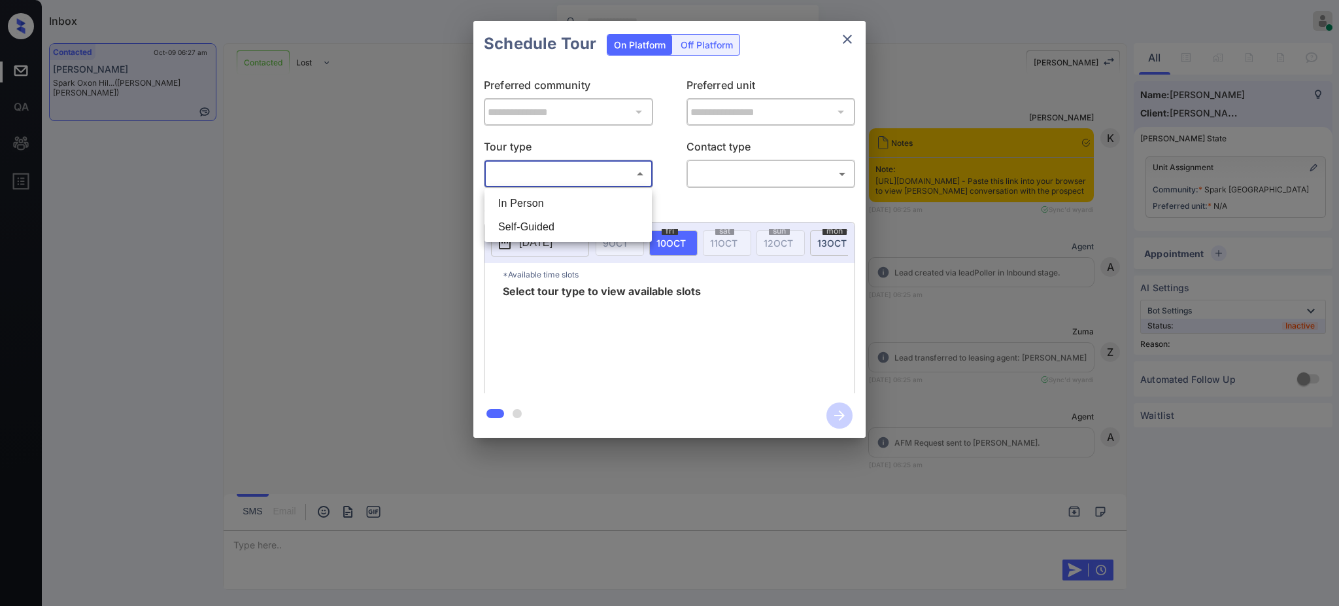
scroll to position [651, 0]
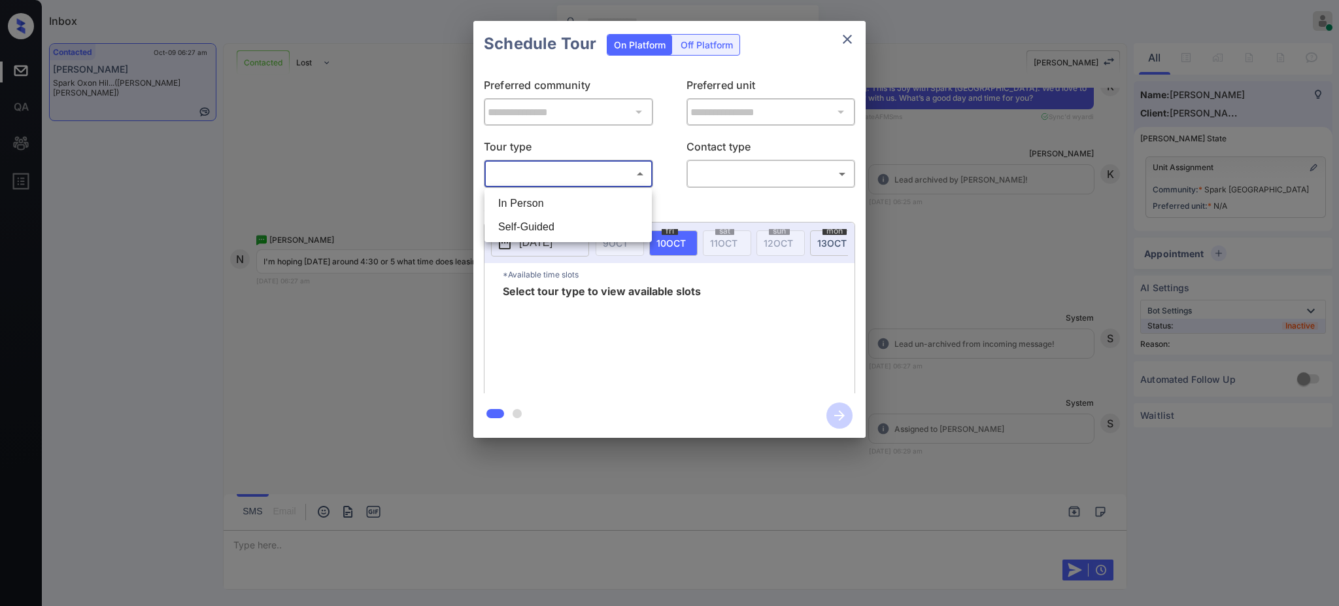
click at [534, 193] on li "In Person" at bounding box center [568, 204] width 161 height 24
type input "********"
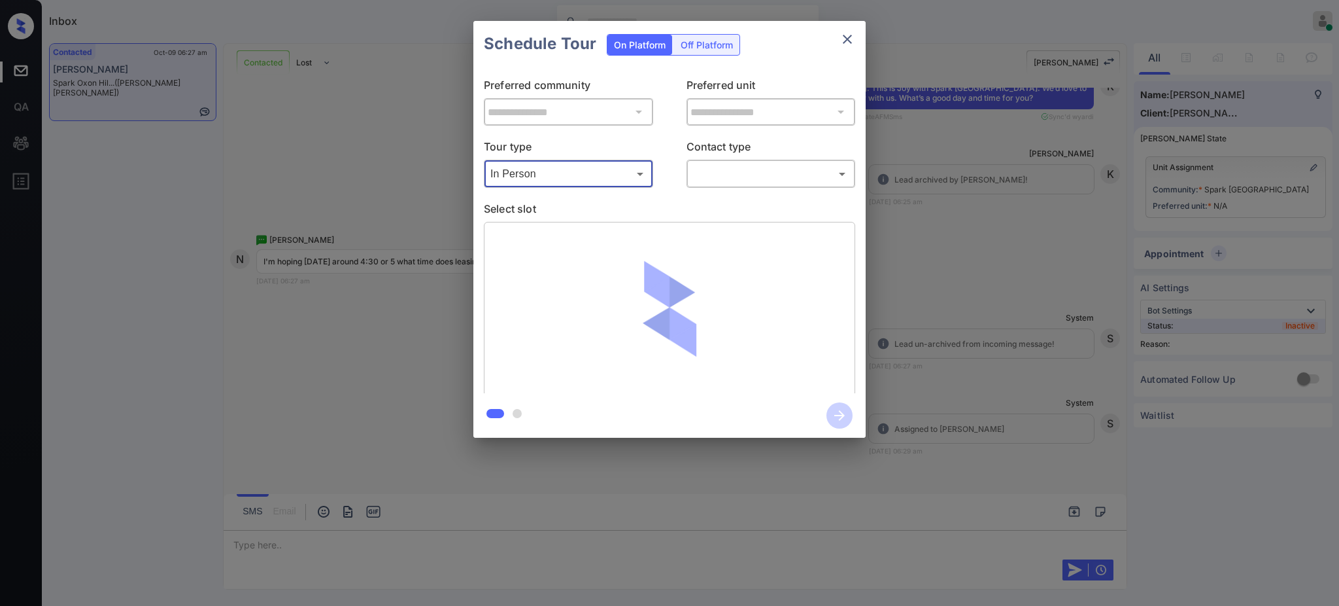
click at [740, 173] on body "Inbox Ajay Kumar Online Set yourself offline Set yourself on break Profile Swit…" at bounding box center [669, 303] width 1339 height 606
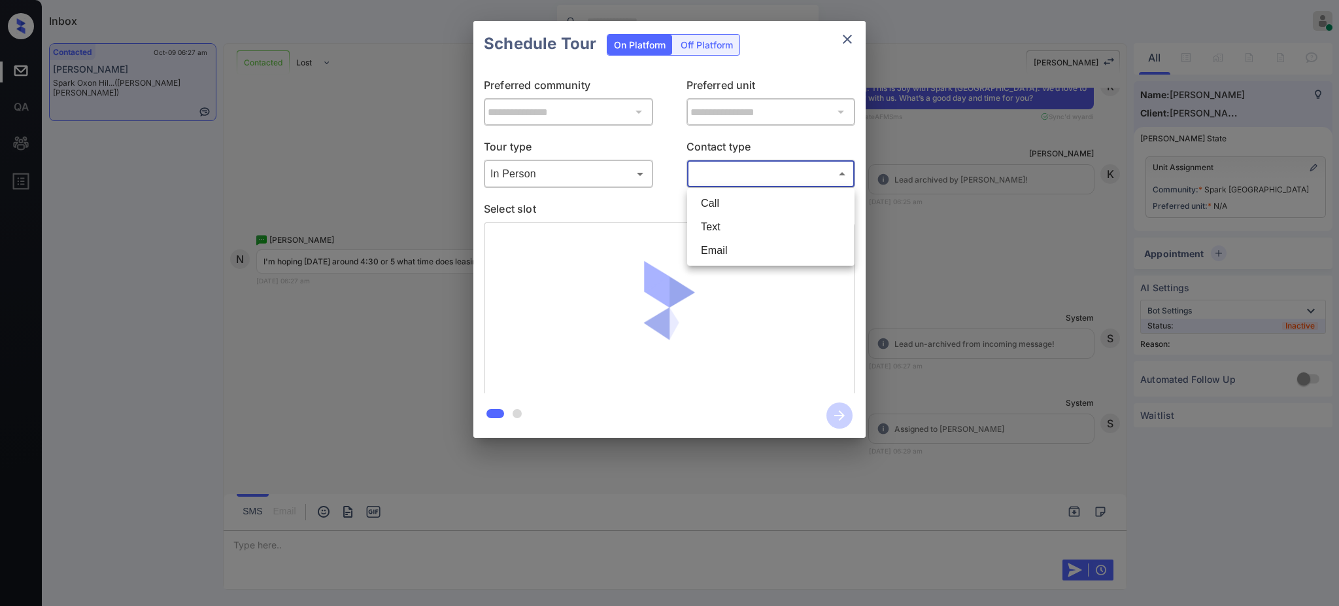
click at [719, 222] on li "Text" at bounding box center [771, 227] width 161 height 24
type input "****"
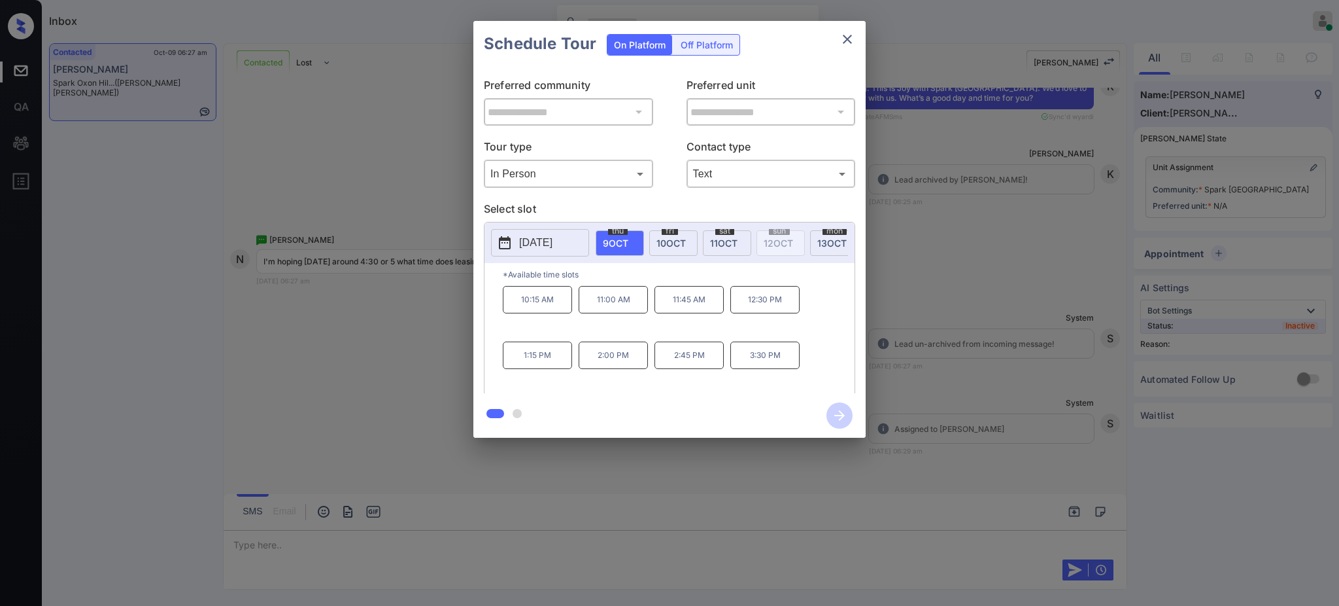
click at [674, 240] on span "10 OCT" at bounding box center [671, 242] width 29 height 11
drag, startPoint x: 517, startPoint y: 383, endPoint x: 704, endPoint y: 254, distance: 226.6
click at [557, 378] on p "3:30 PM" at bounding box center [537, 373] width 69 height 27
copy p "3:30 PM"
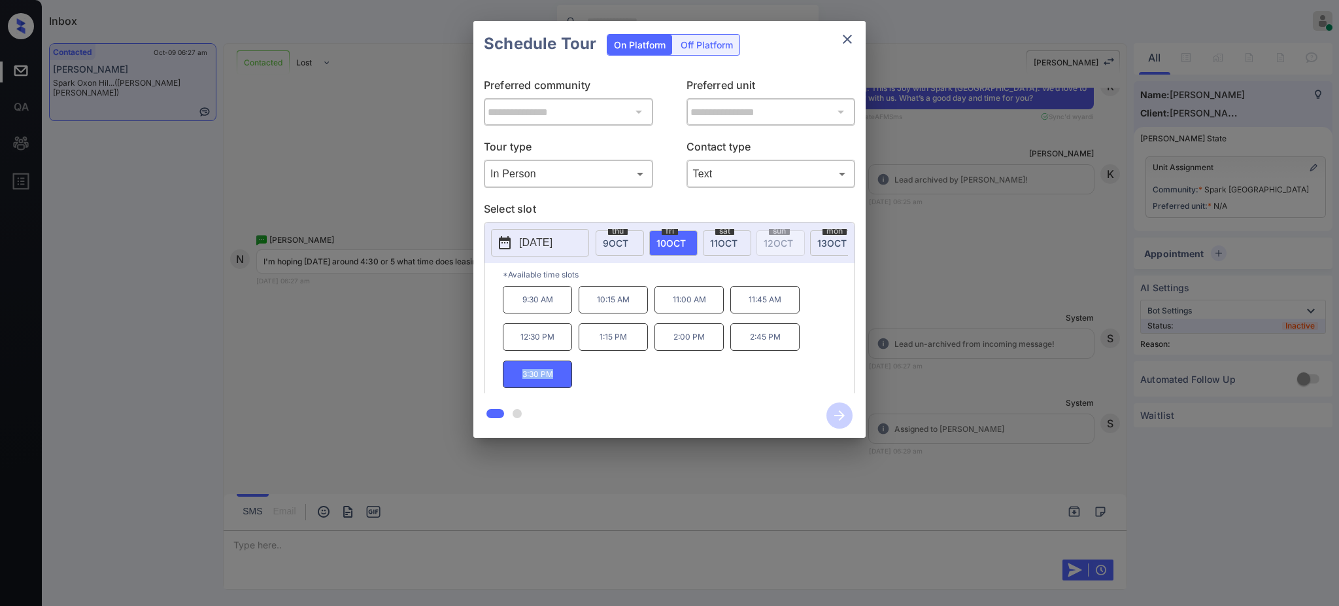
click at [838, 36] on button "close" at bounding box center [847, 39] width 26 height 26
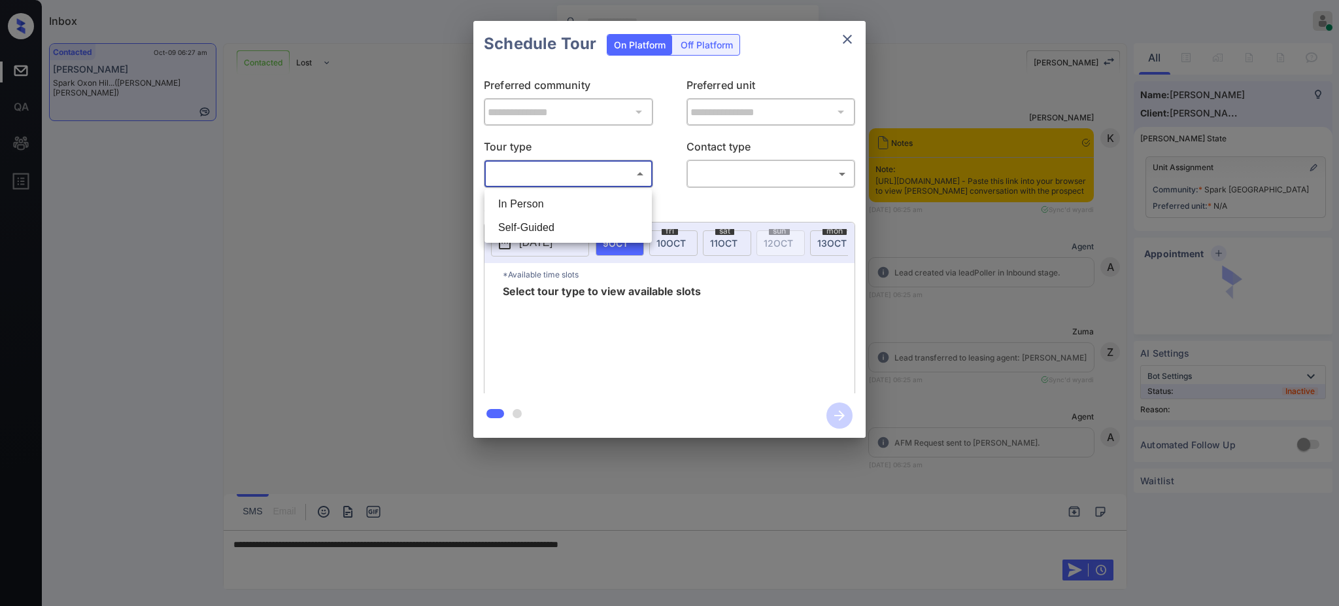
click at [557, 170] on body "Inbox Ajay Kumar Online Set yourself offline Set yourself on break Profile Swit…" at bounding box center [669, 303] width 1339 height 606
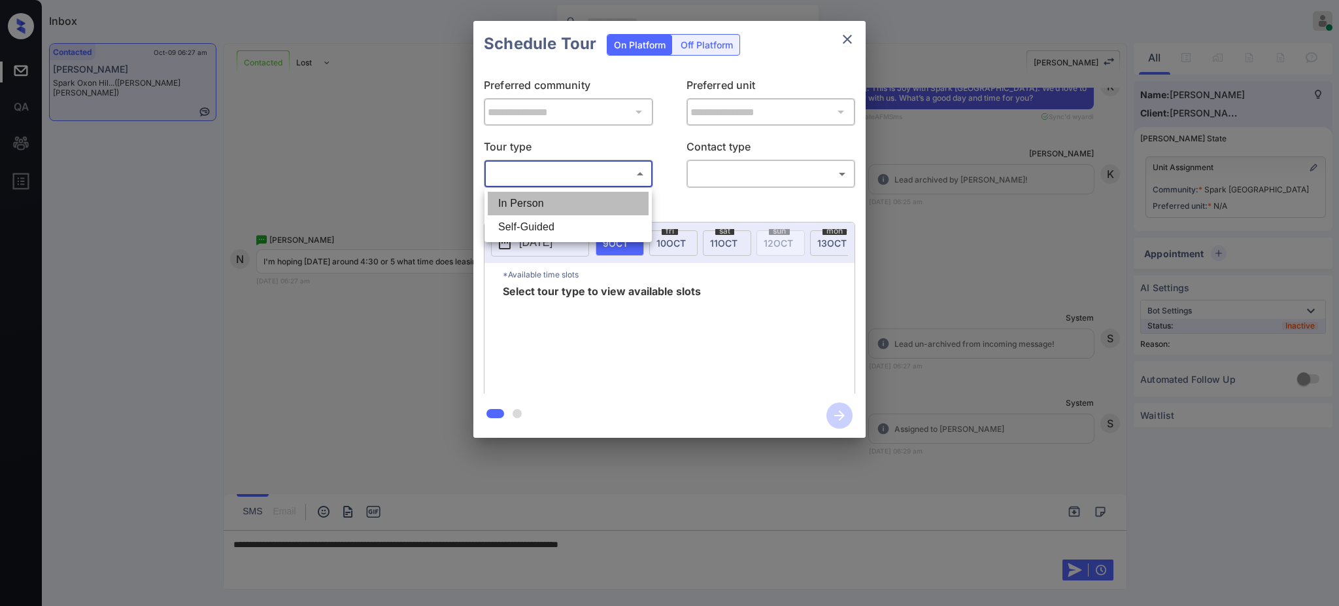
drag, startPoint x: 537, startPoint y: 203, endPoint x: 612, endPoint y: 195, distance: 75.6
click at [537, 203] on li "In Person" at bounding box center [568, 204] width 161 height 24
type input "********"
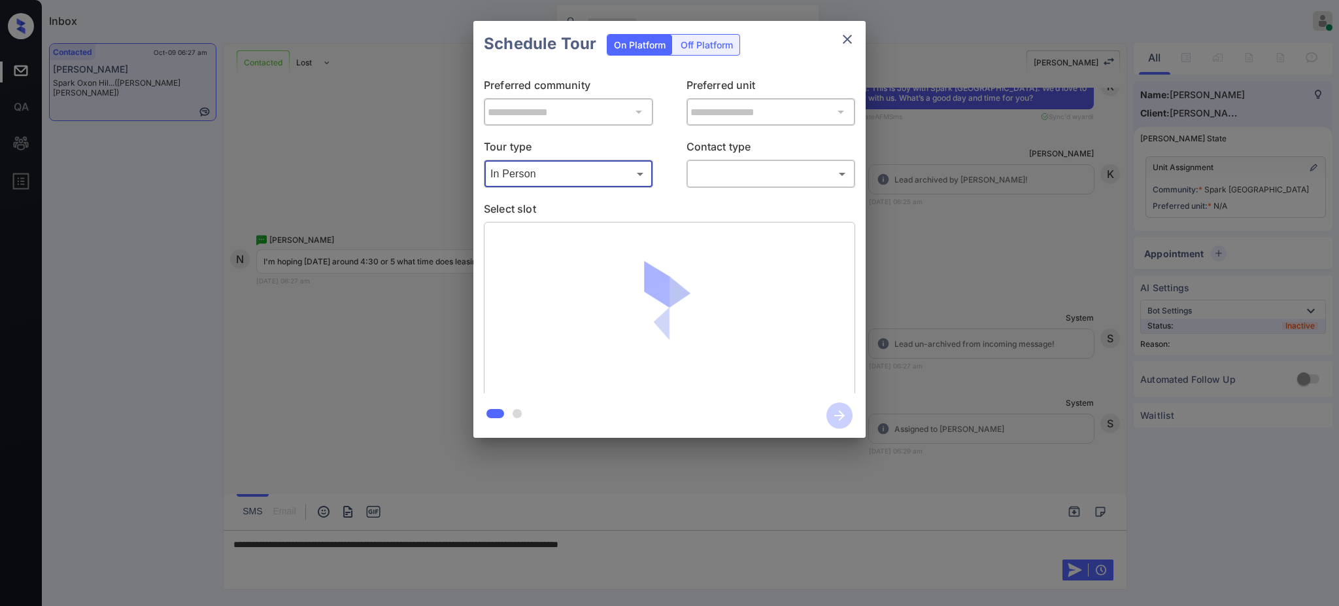
click at [702, 176] on body "Inbox Ajay Kumar Online Set yourself offline Set yourself on break Profile Swit…" at bounding box center [669, 303] width 1339 height 606
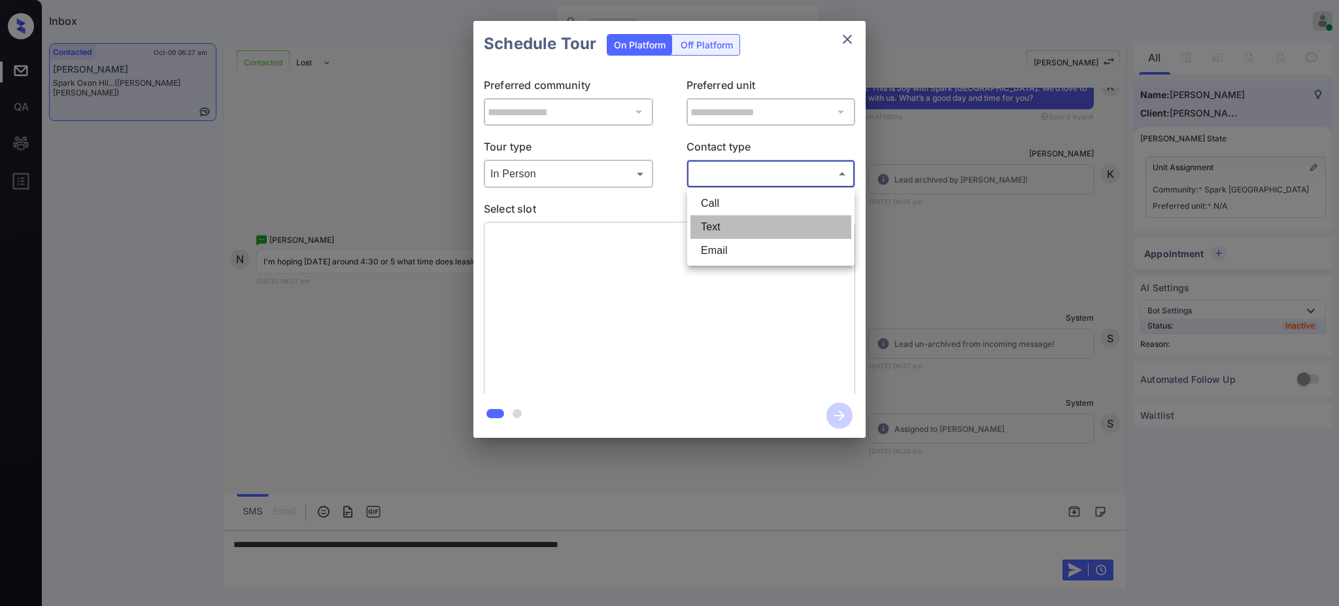
click at [714, 228] on li "Text" at bounding box center [771, 227] width 161 height 24
type input "****"
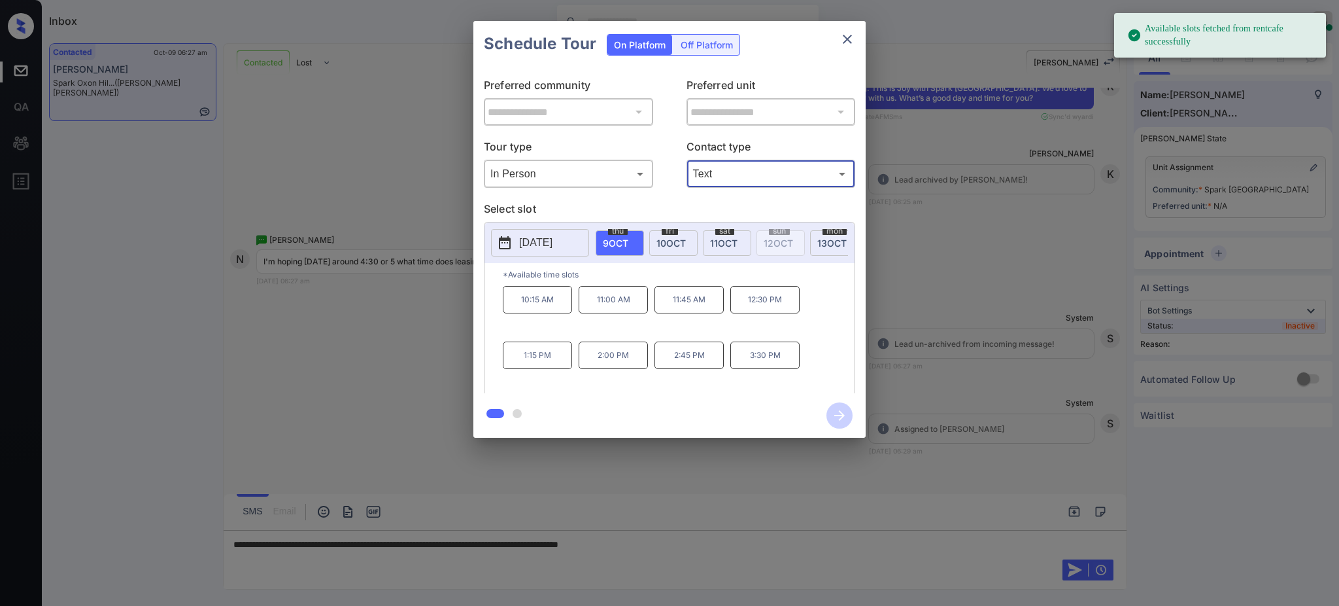
click at [679, 230] on div "fri 10 OCT" at bounding box center [673, 243] width 48 height 26
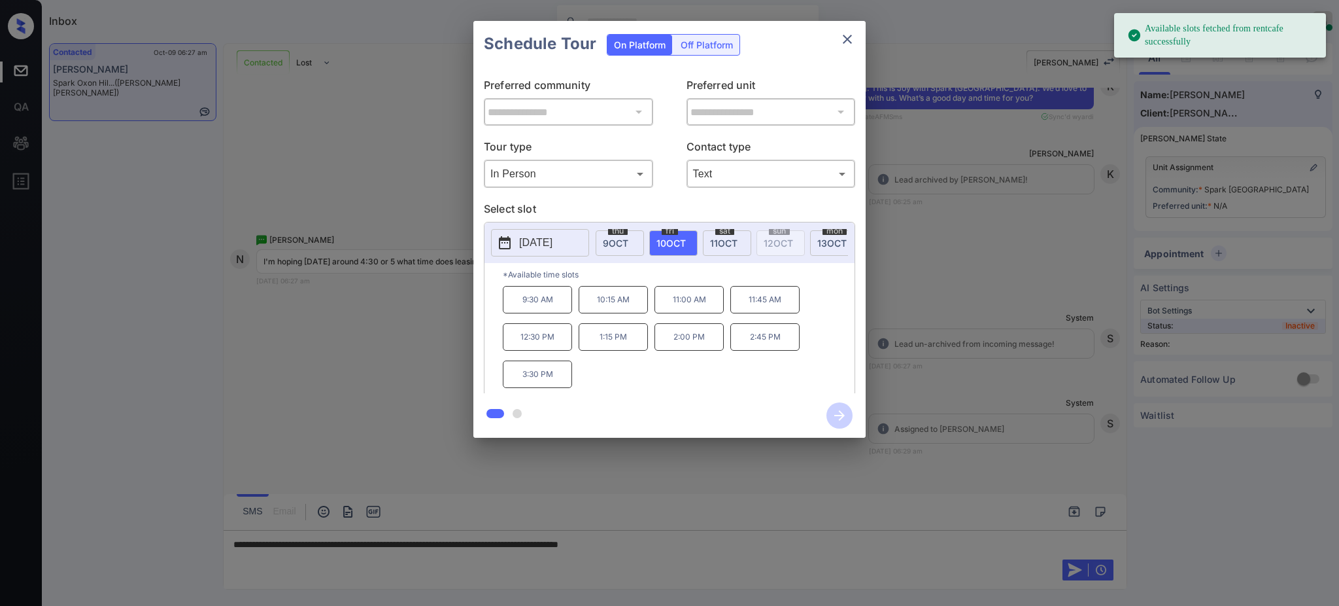
click at [736, 245] on span "11 OCT" at bounding box center [723, 242] width 27 height 11
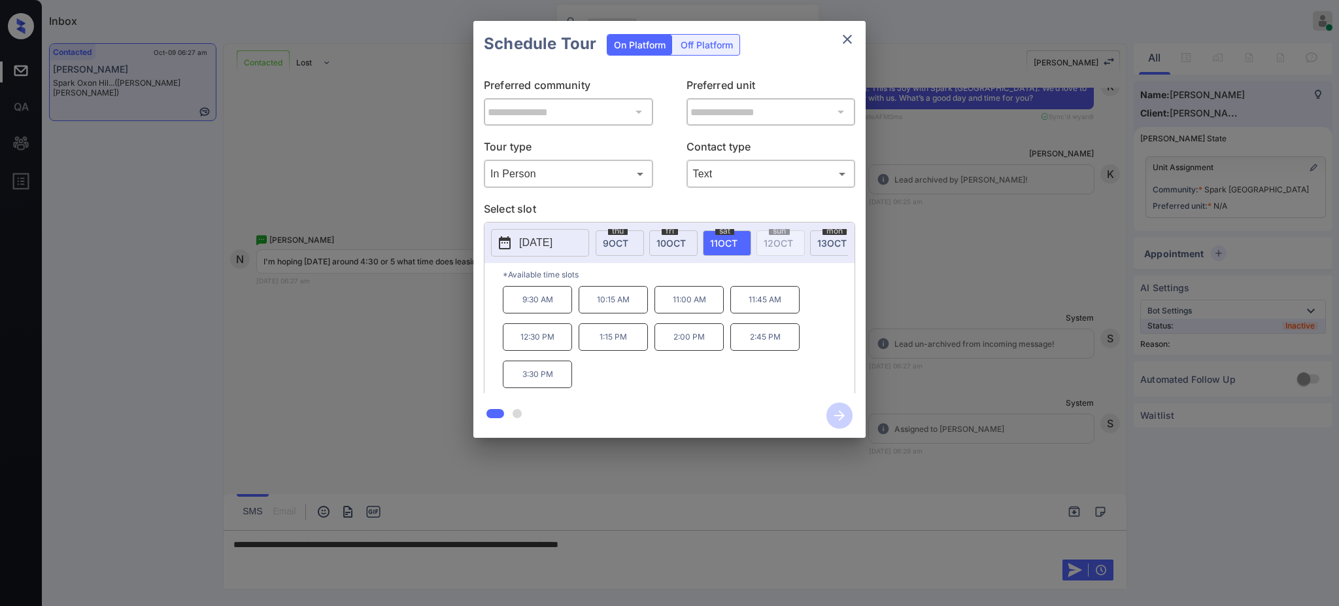
click at [830, 244] on span "13 OCT" at bounding box center [831, 242] width 29 height 11
click at [553, 239] on p "2025-10-13" at bounding box center [535, 243] width 33 height 16
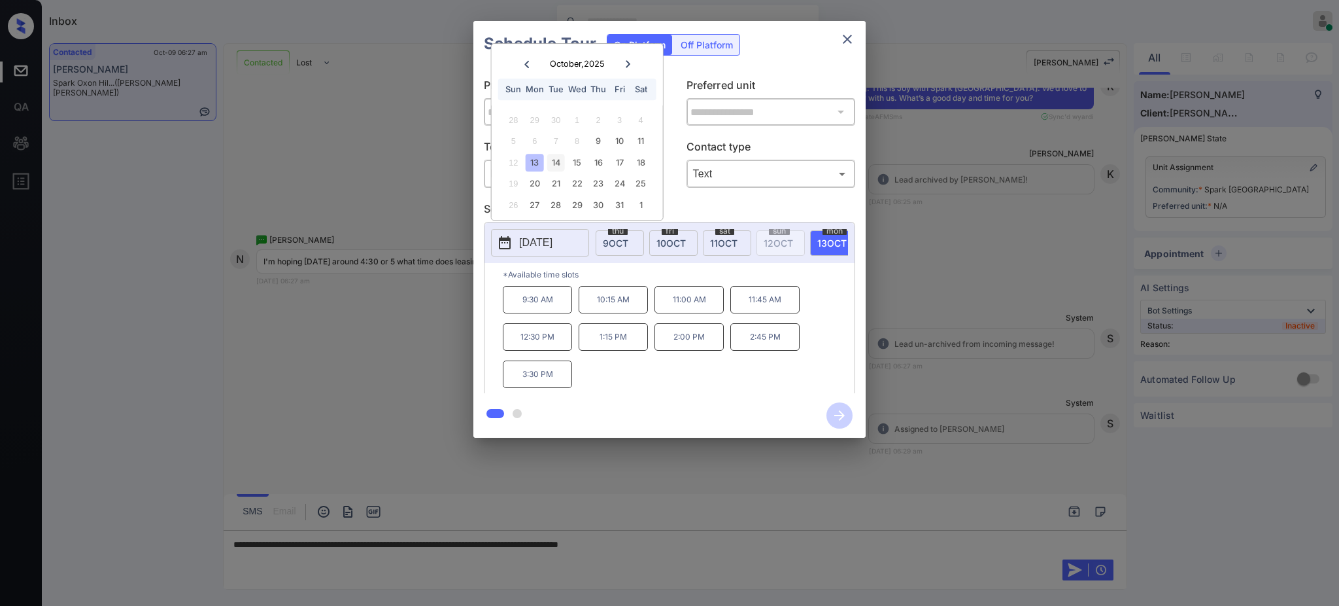
click at [557, 156] on div "14" at bounding box center [556, 163] width 18 height 18
click at [578, 156] on div "15" at bounding box center [577, 163] width 18 height 18
click at [605, 145] on div "9" at bounding box center [599, 141] width 18 height 18
click at [598, 154] on div "16" at bounding box center [599, 163] width 18 height 18
click at [623, 166] on div "17" at bounding box center [620, 163] width 18 height 18
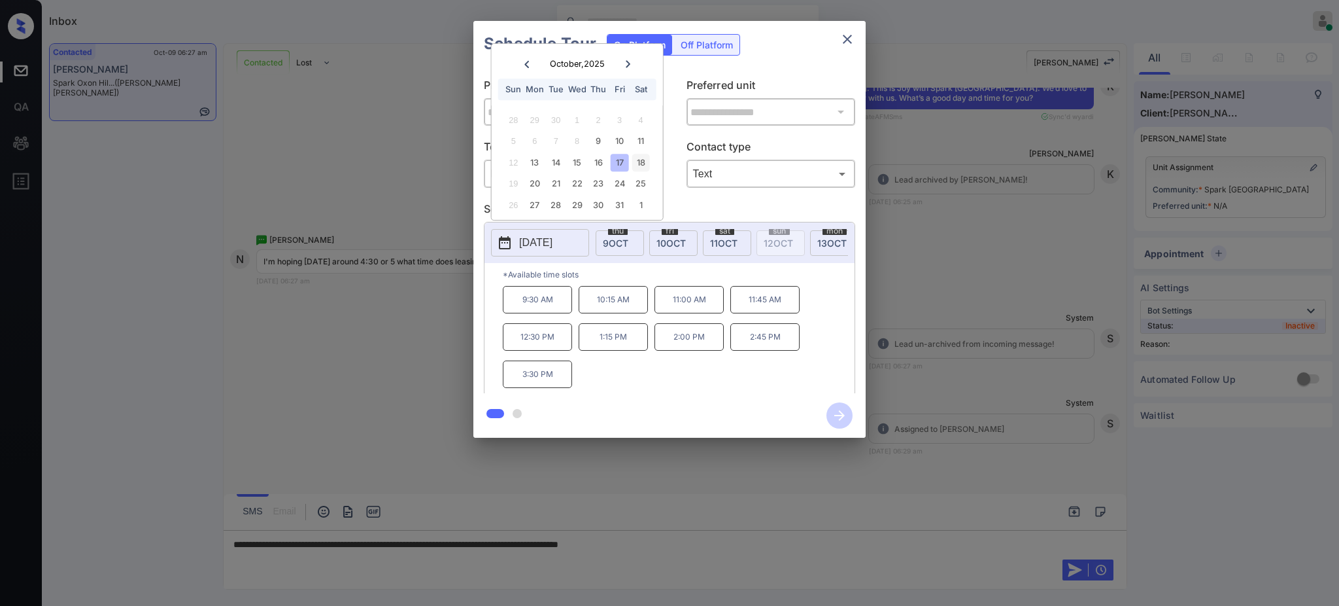
click at [647, 166] on div "18" at bounding box center [641, 163] width 18 height 18
click at [694, 540] on div at bounding box center [669, 303] width 1339 height 606
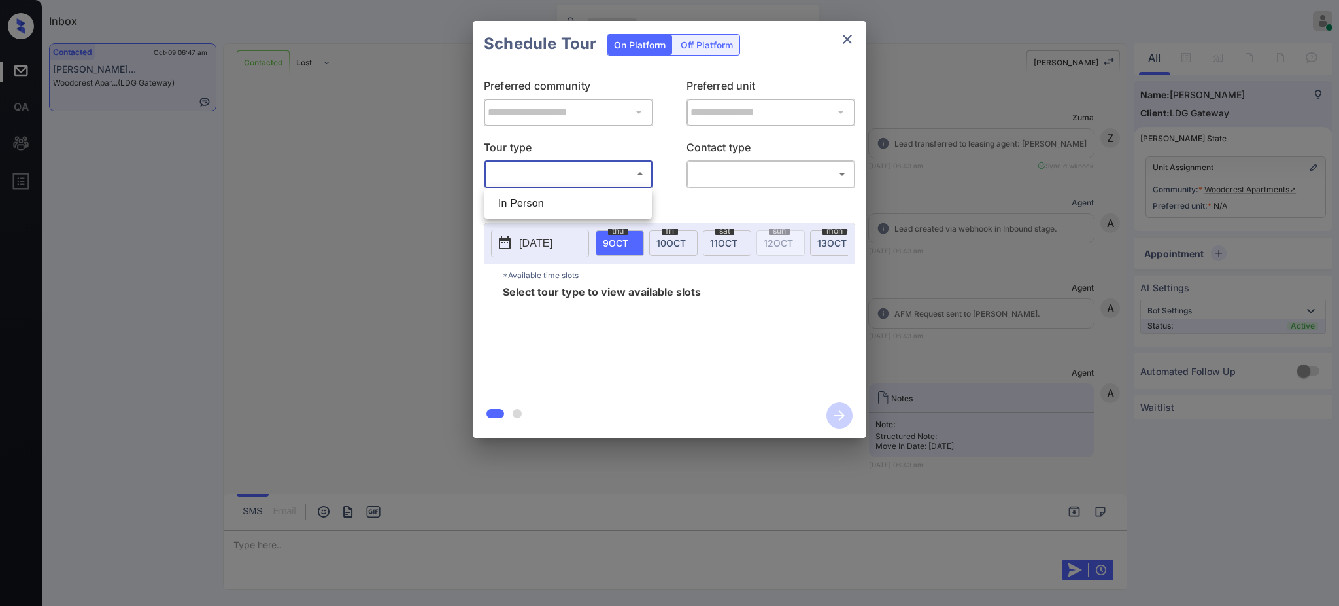
click at [563, 167] on body "Inbox [PERSON_NAME] Online Set yourself offline Set yourself on break Profile S…" at bounding box center [669, 303] width 1339 height 606
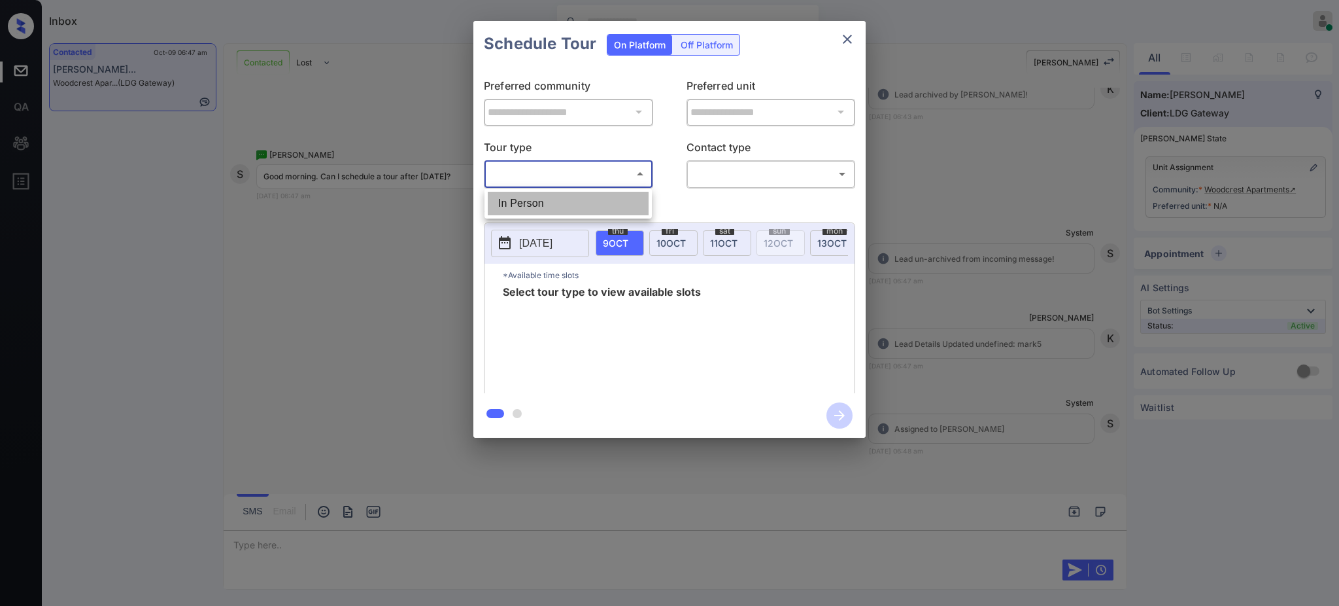
click at [543, 206] on li "In Person" at bounding box center [568, 204] width 161 height 24
type input "********"
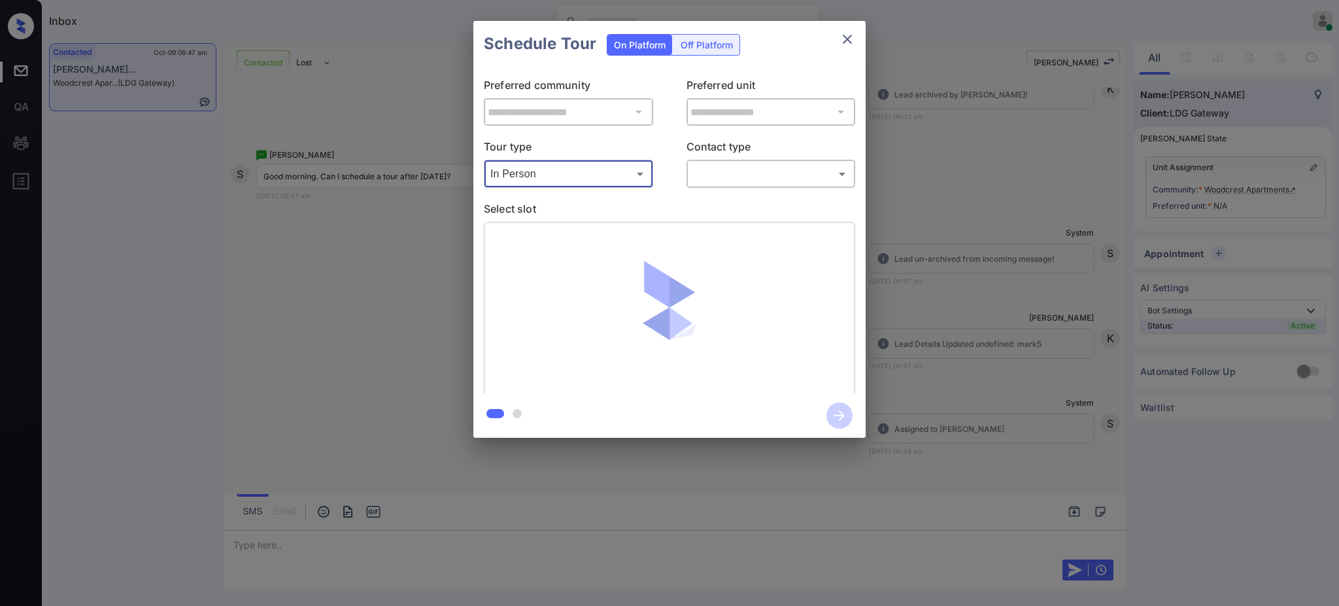
click at [710, 178] on body "Inbox [PERSON_NAME] Online Set yourself offline Set yourself on break Profile S…" at bounding box center [669, 303] width 1339 height 606
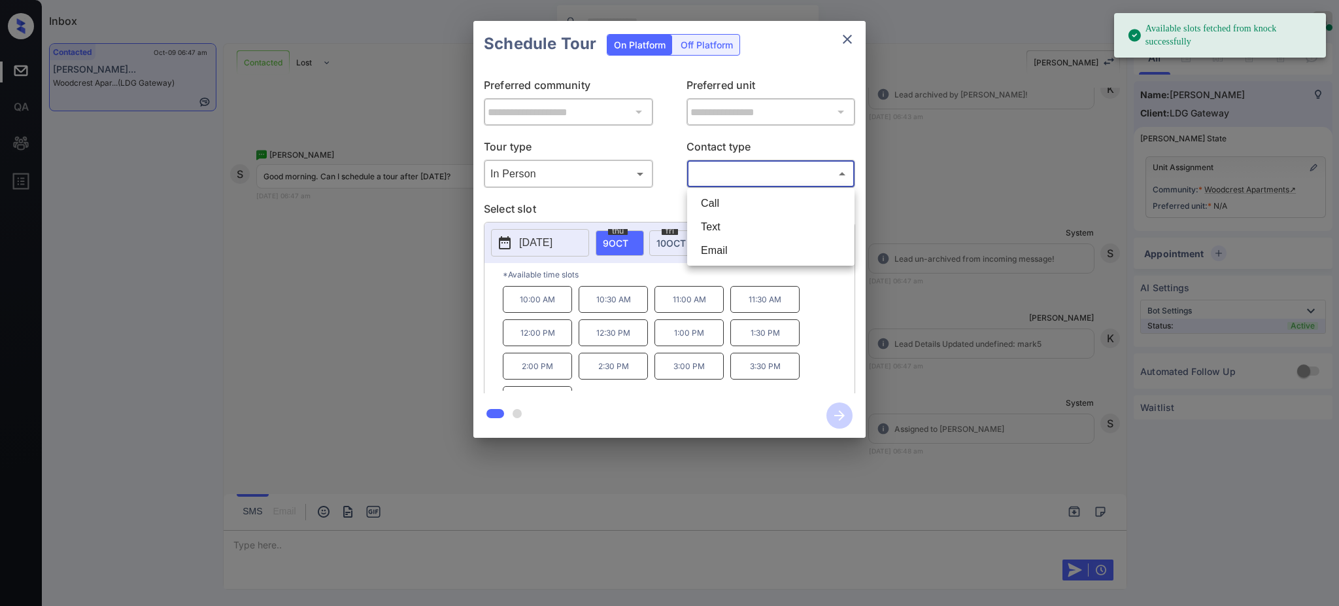
click at [712, 224] on li "Text" at bounding box center [771, 227] width 161 height 24
type input "****"
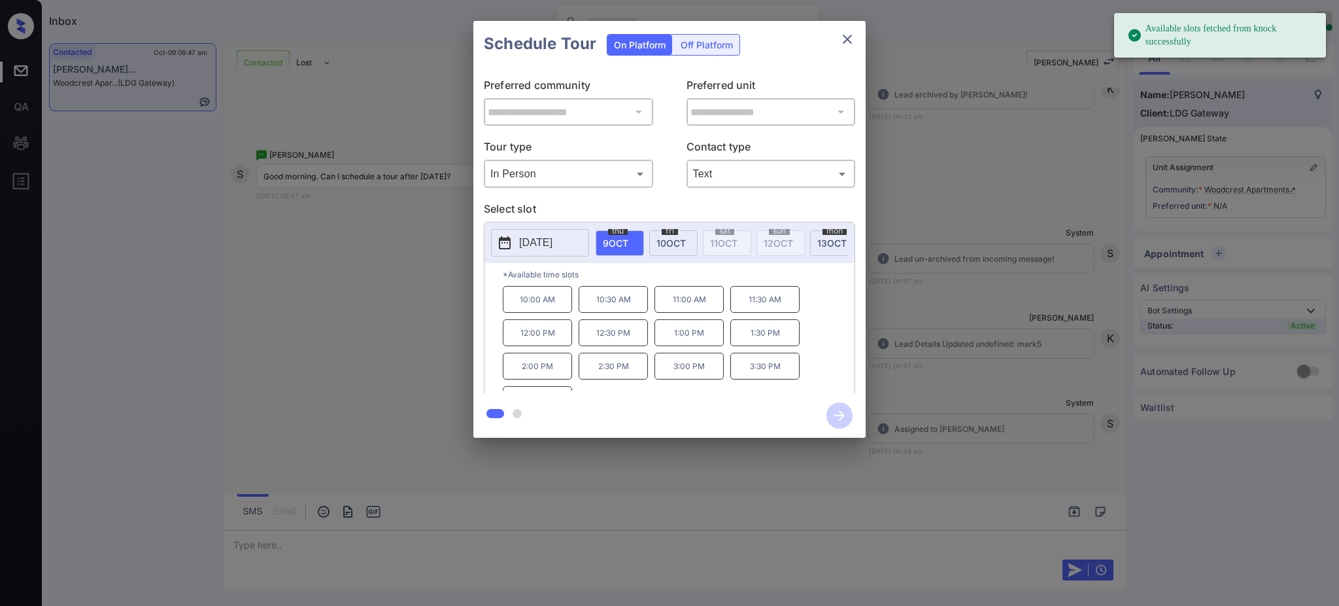
click at [543, 244] on p "[DATE]" at bounding box center [535, 243] width 33 height 16
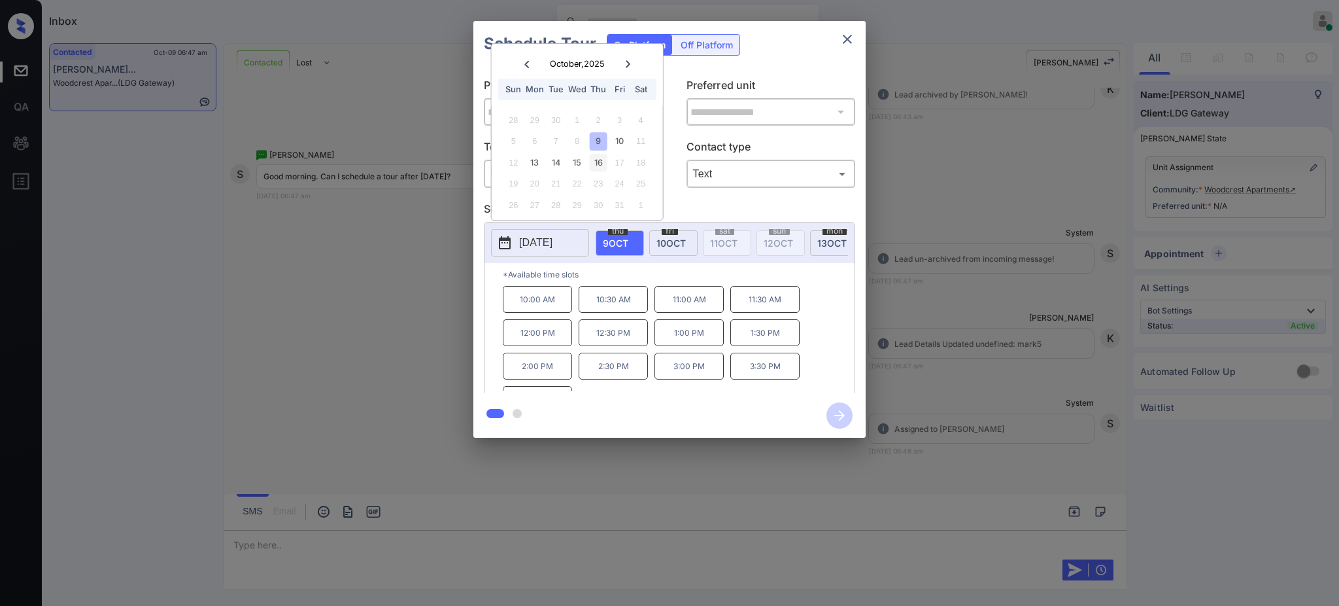
click at [598, 158] on div "16" at bounding box center [599, 163] width 18 height 18
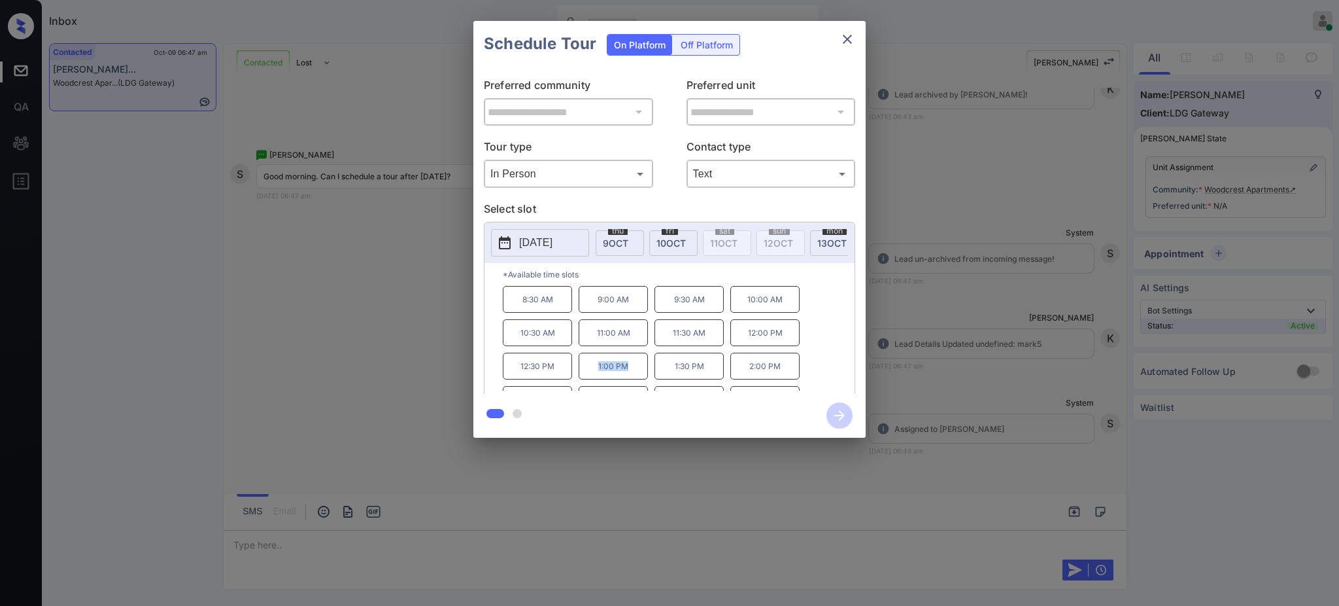
drag, startPoint x: 592, startPoint y: 379, endPoint x: 730, endPoint y: 217, distance: 213.4
click at [635, 379] on p "1:00 PM" at bounding box center [613, 365] width 69 height 27
copy p "1:00 PM"
click at [855, 46] on button "close" at bounding box center [847, 39] width 26 height 26
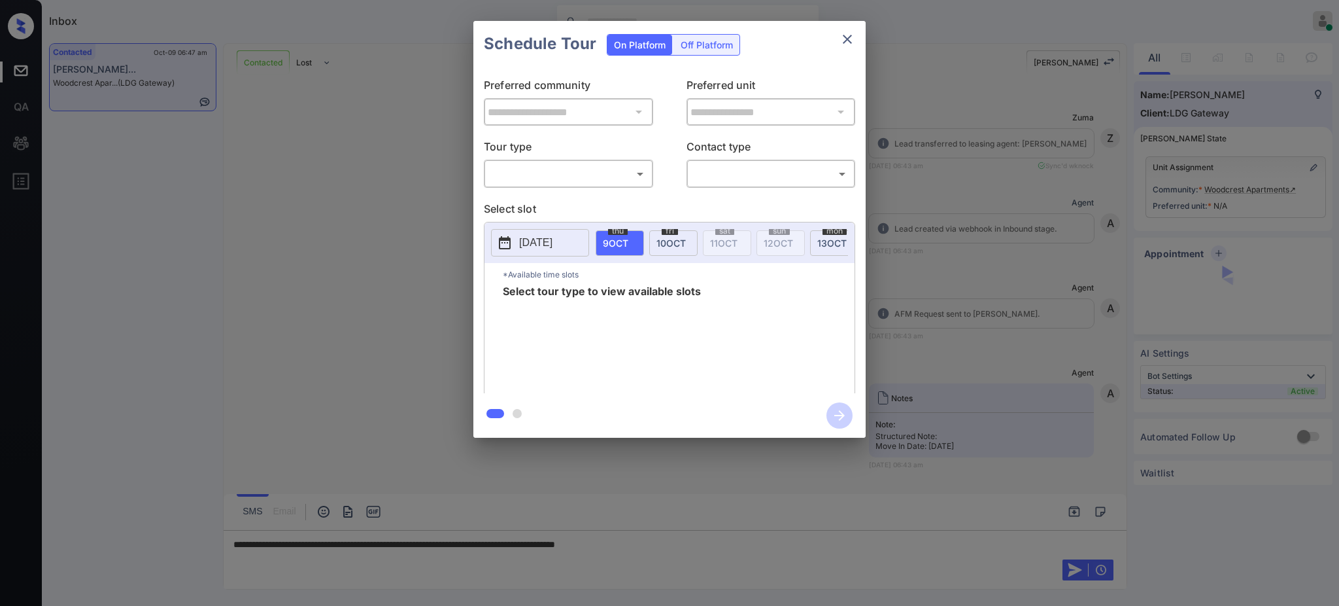
scroll to position [771, 0]
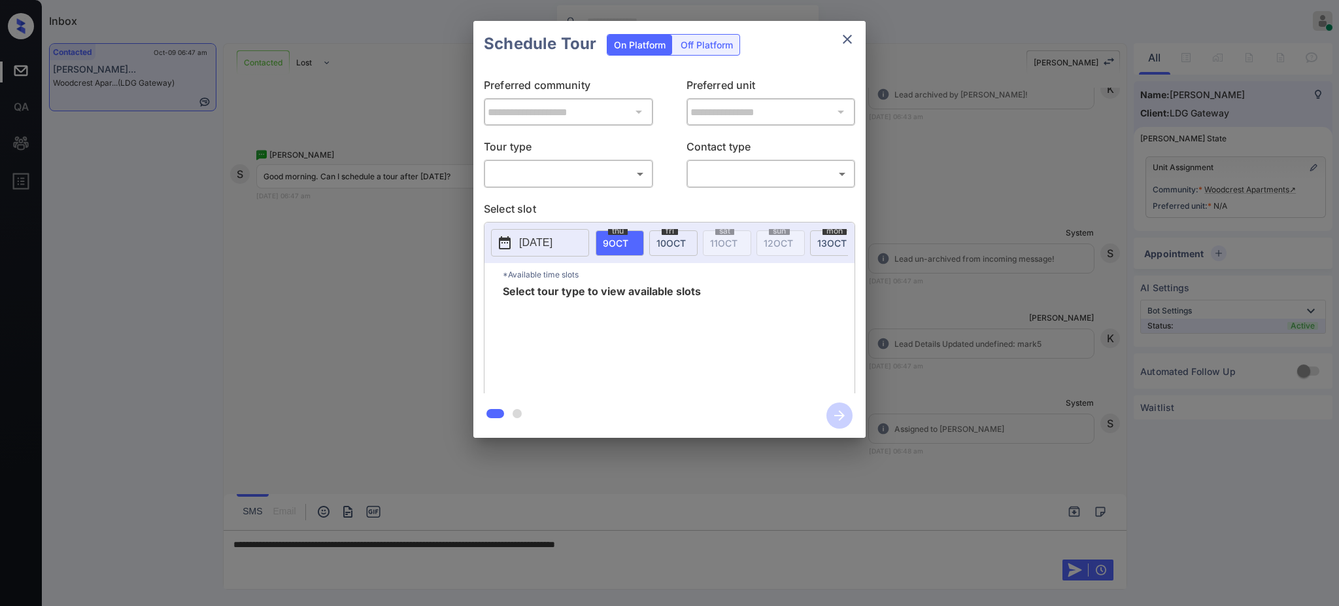
click at [553, 240] on p "[DATE]" at bounding box center [535, 243] width 33 height 16
click at [838, 44] on button "close" at bounding box center [847, 39] width 26 height 26
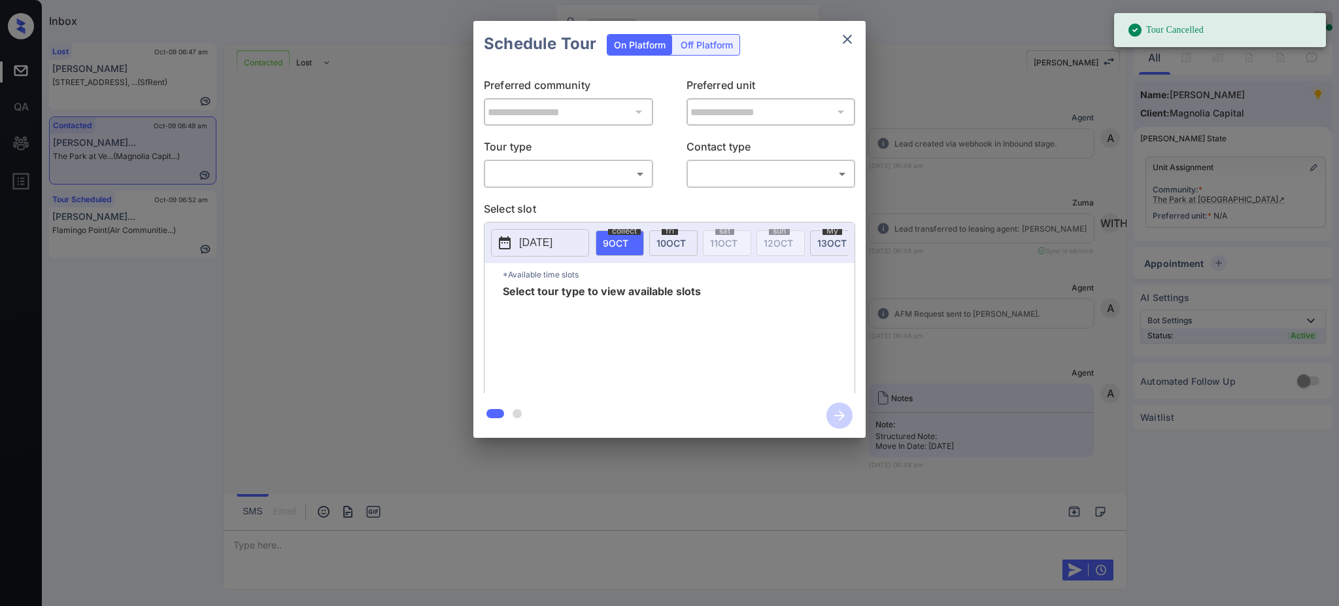
scroll to position [683, 0]
click at [534, 174] on body "Tour Cancelled Inbox [PERSON_NAME] Online Set yourself offline Set yourself on …" at bounding box center [669, 303] width 1339 height 606
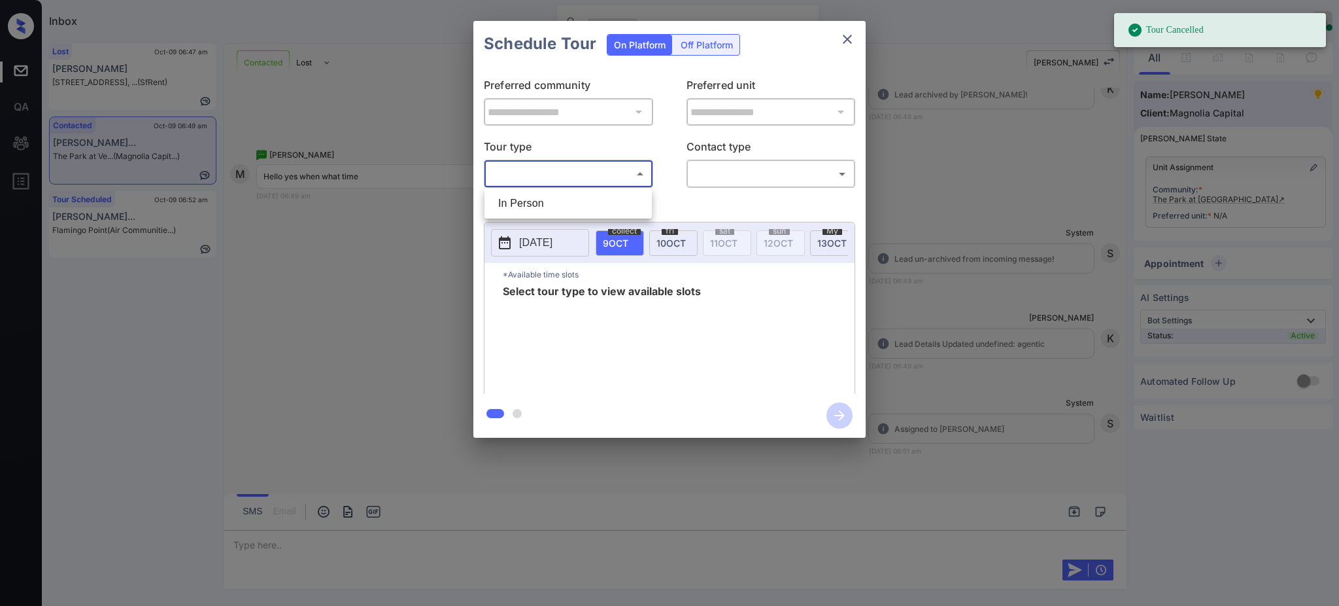
click at [518, 212] on li "In Person" at bounding box center [568, 204] width 161 height 24
type input "********"
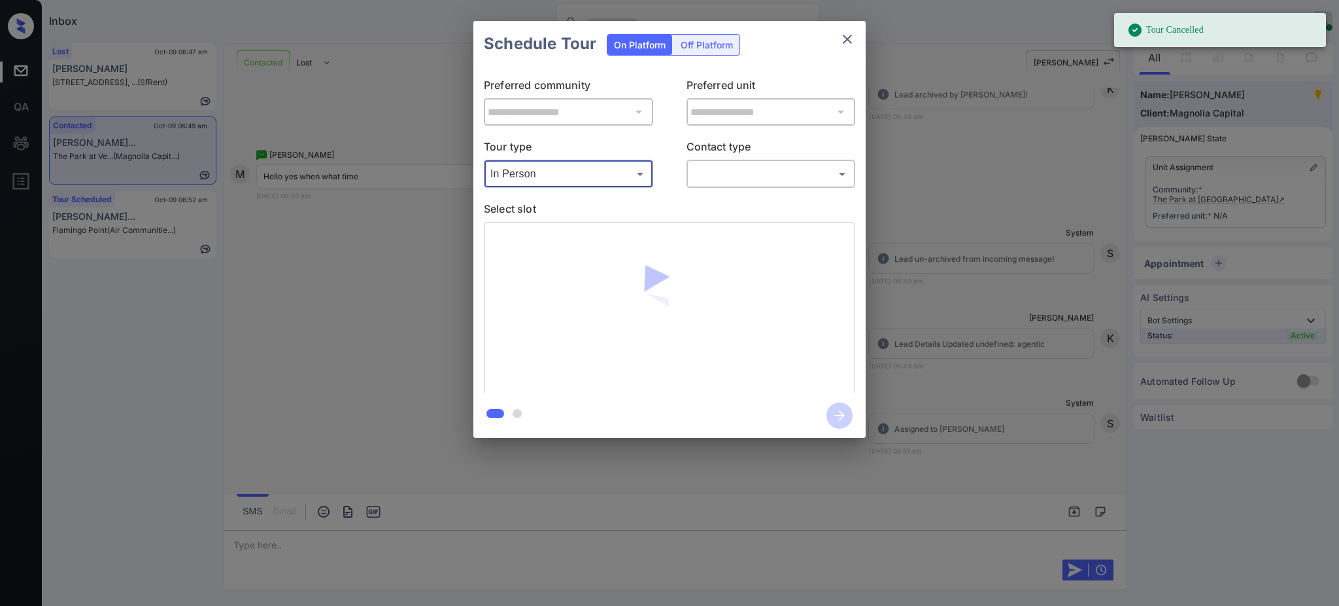
click at [739, 170] on body "Tour Cancelled Inbox [PERSON_NAME] Online Set yourself offline Set yourself on …" at bounding box center [669, 303] width 1339 height 606
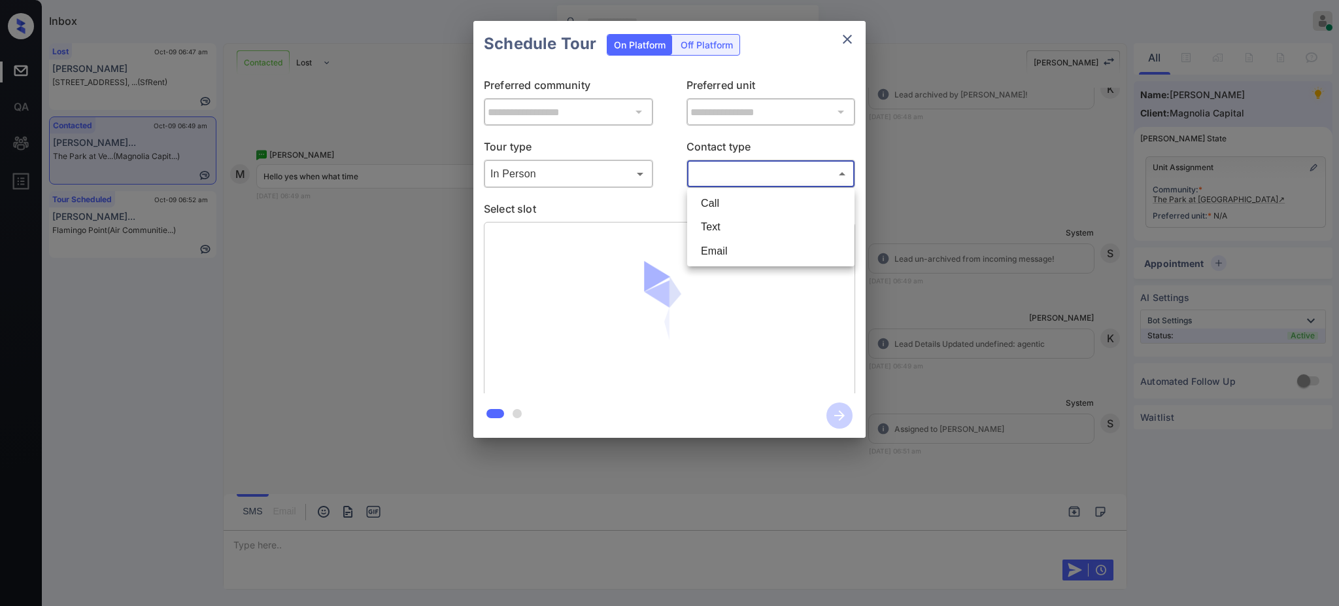
click at [712, 237] on li "Text" at bounding box center [771, 227] width 161 height 24
type input "****"
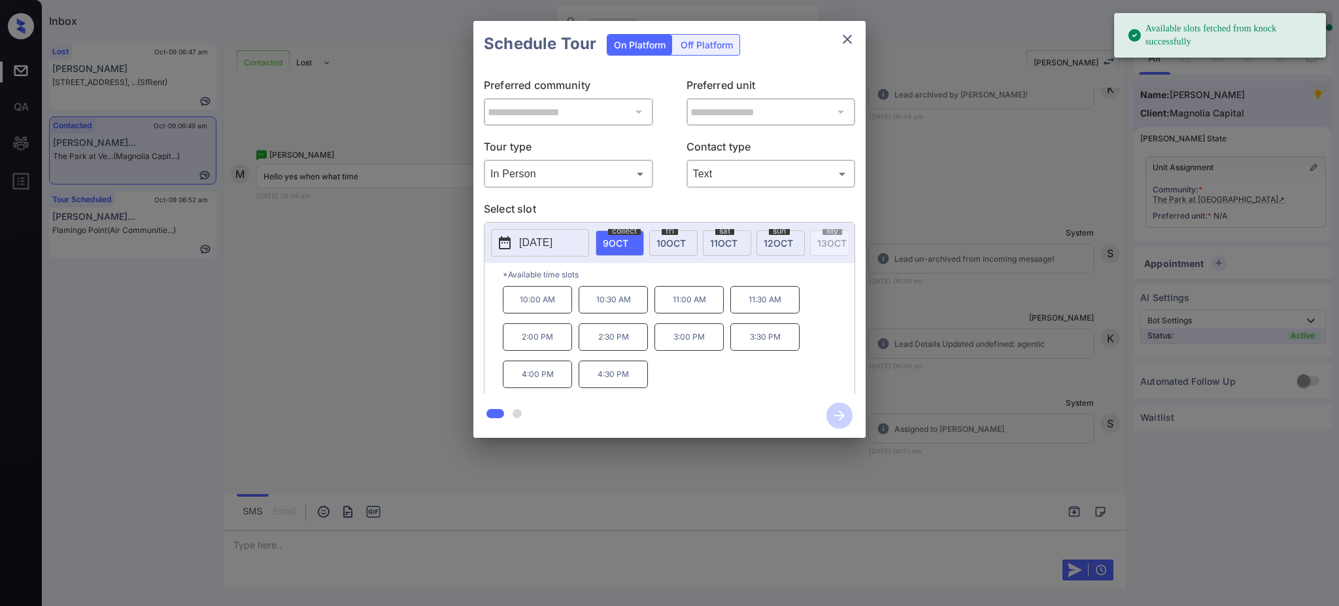
click at [553, 244] on font "[DATE]" at bounding box center [535, 242] width 33 height 11
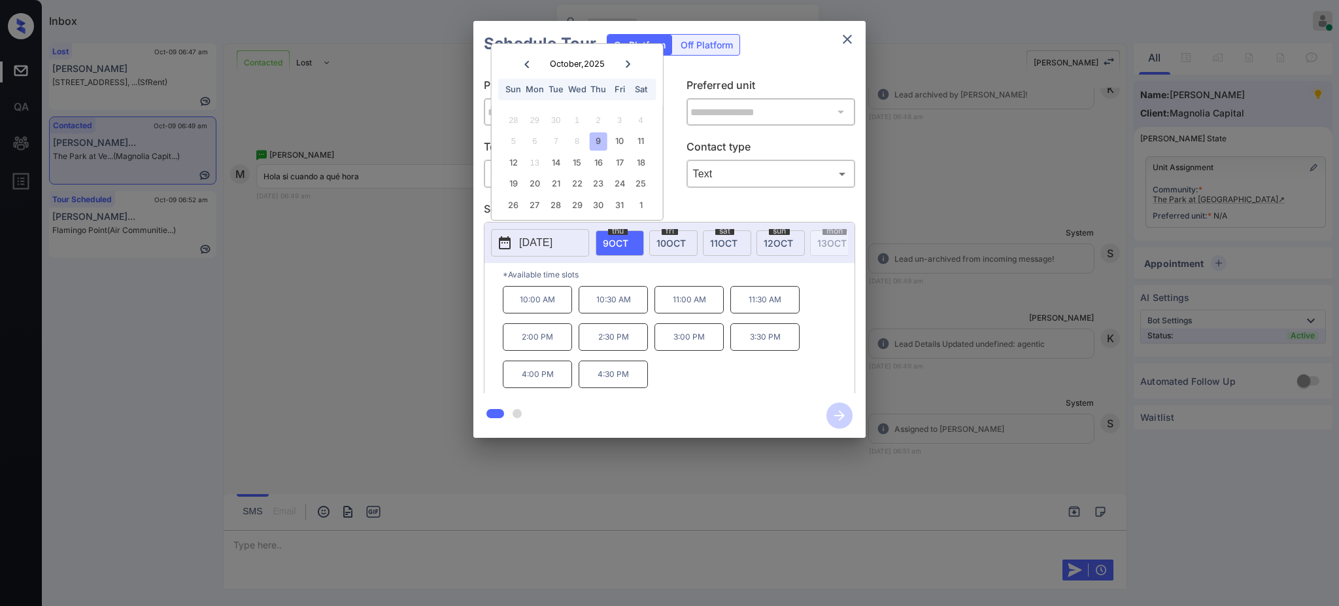
click at [296, 537] on div at bounding box center [669, 303] width 1339 height 606
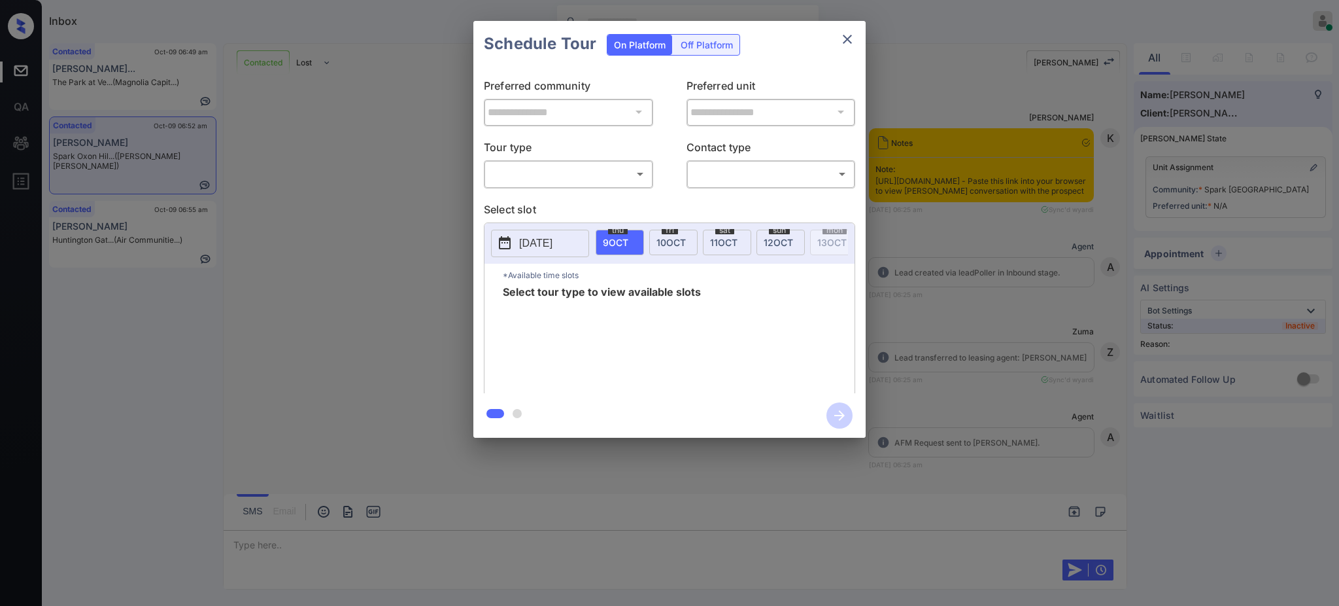
scroll to position [2127, 0]
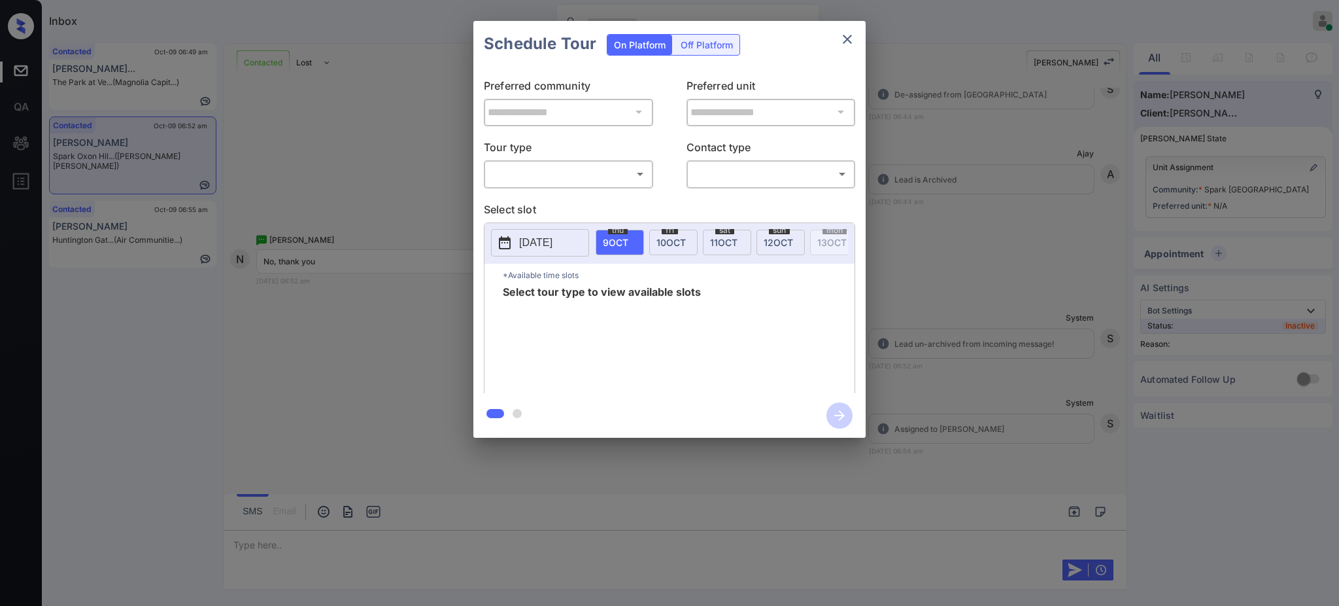
click at [515, 176] on body "Inbox [PERSON_NAME] Online Set yourself offline Set yourself on break Profile S…" at bounding box center [669, 303] width 1339 height 606
click at [528, 197] on li "In Person" at bounding box center [568, 204] width 161 height 24
type input "********"
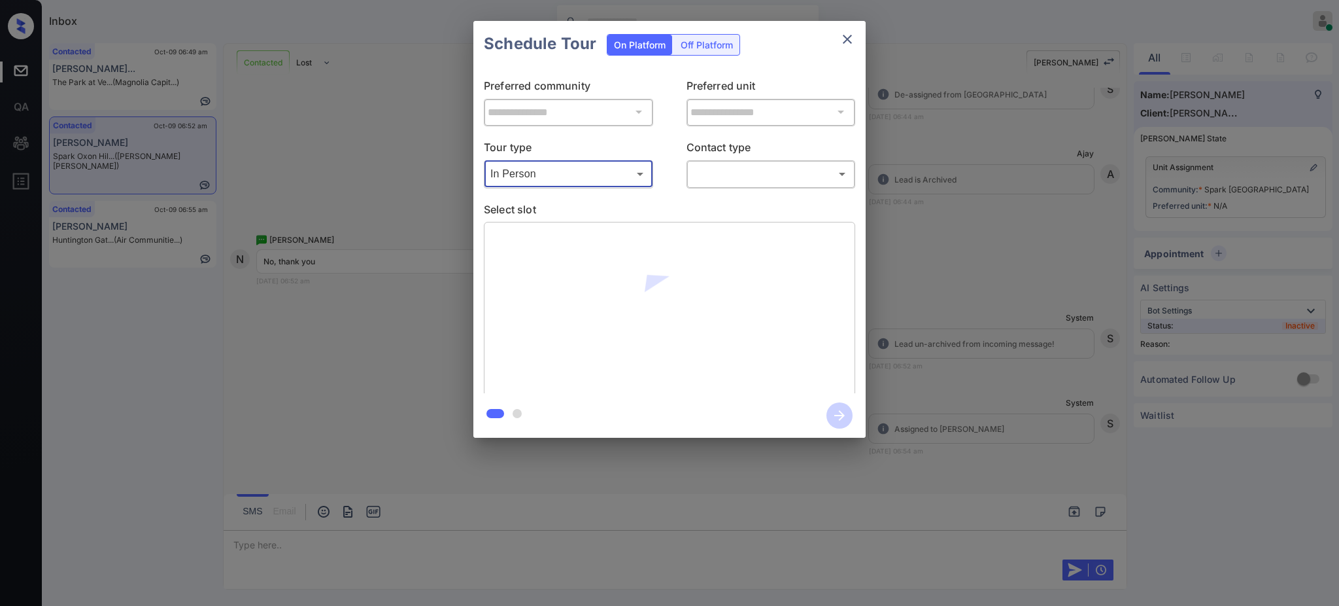
click at [736, 178] on body "Inbox Ajay Kumar Online Set yourself offline Set yourself on break Profile Swit…" at bounding box center [669, 303] width 1339 height 606
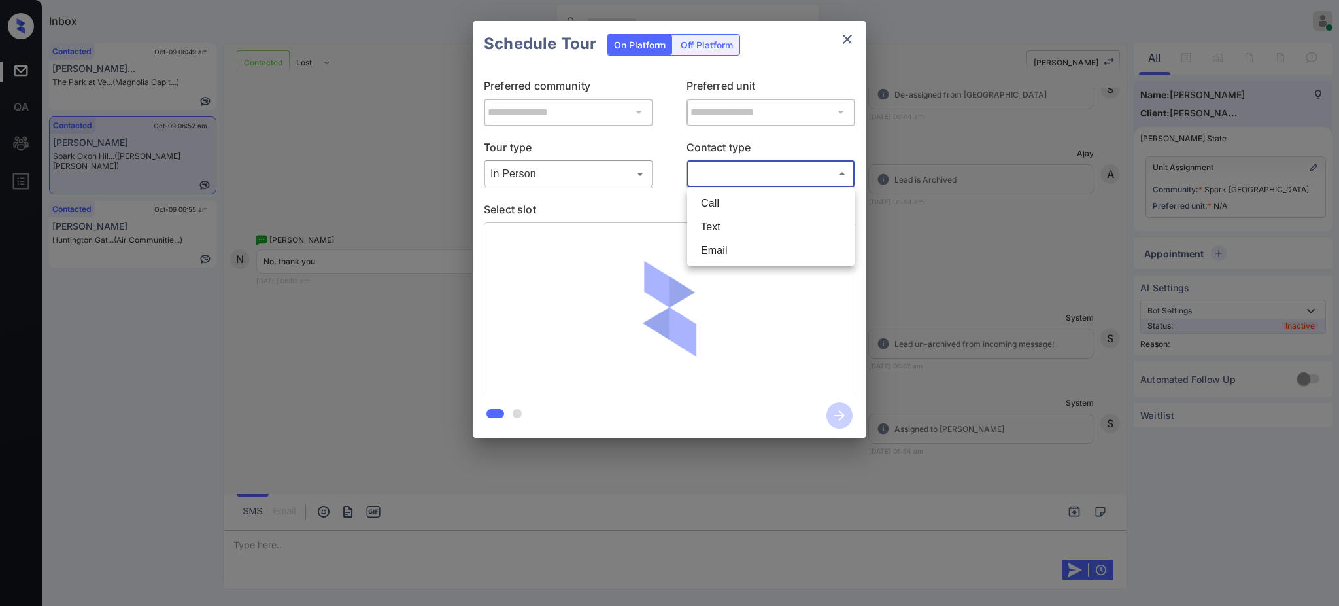
click at [725, 231] on li "Text" at bounding box center [771, 227] width 161 height 24
type input "****"
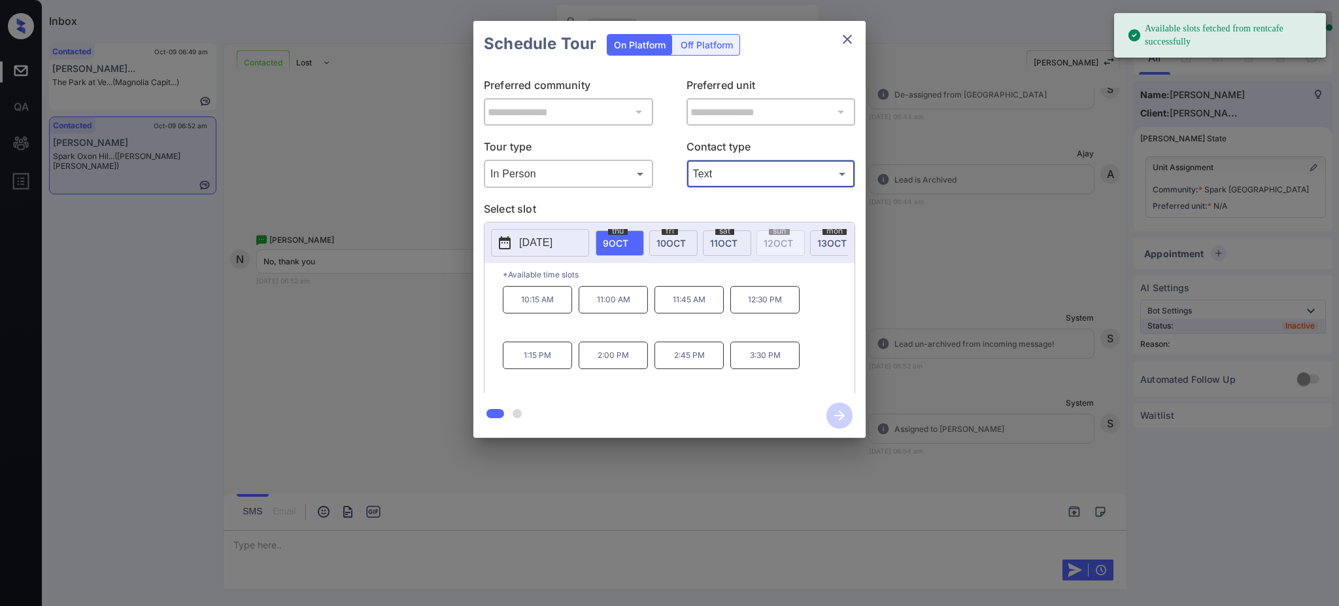
click at [526, 240] on p "2025-10-09" at bounding box center [535, 243] width 33 height 16
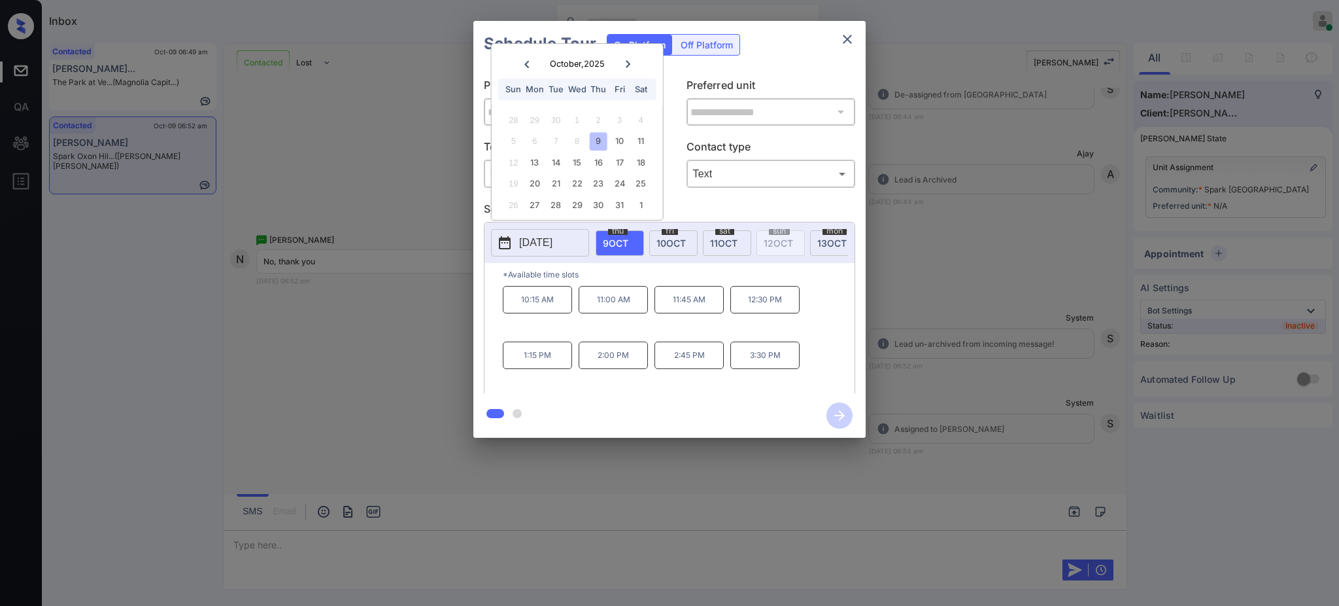
click at [254, 541] on div at bounding box center [669, 303] width 1339 height 606
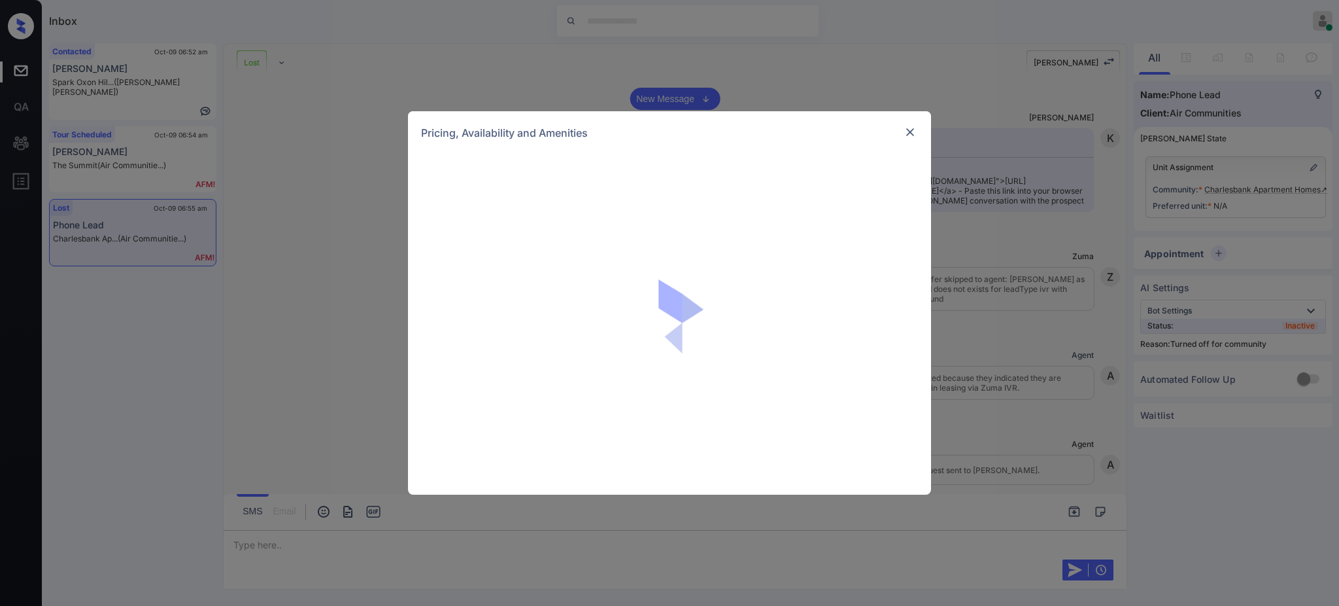
scroll to position [3368, 0]
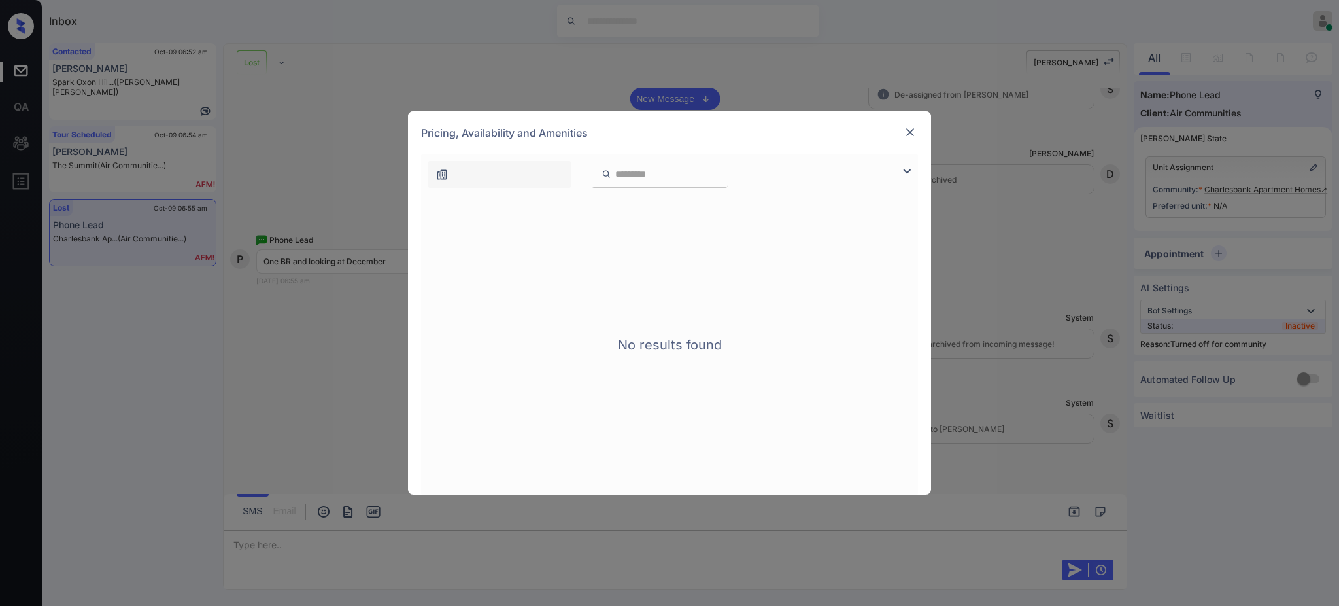
click at [905, 130] on img at bounding box center [910, 132] width 13 height 13
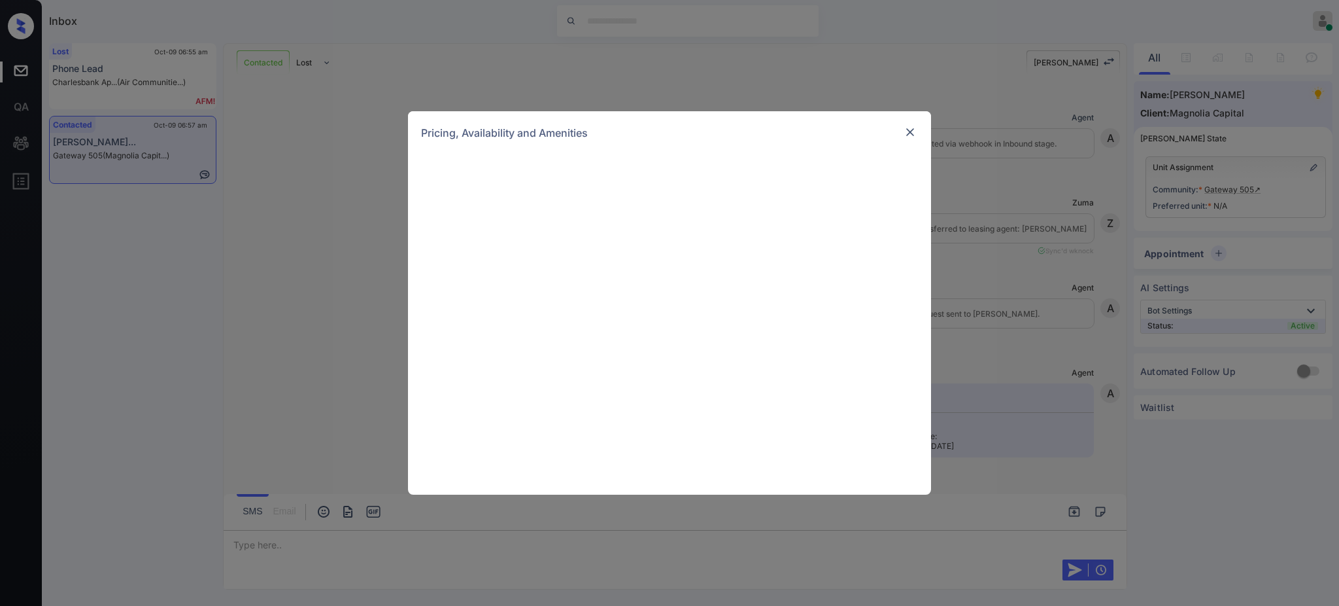
scroll to position [349, 0]
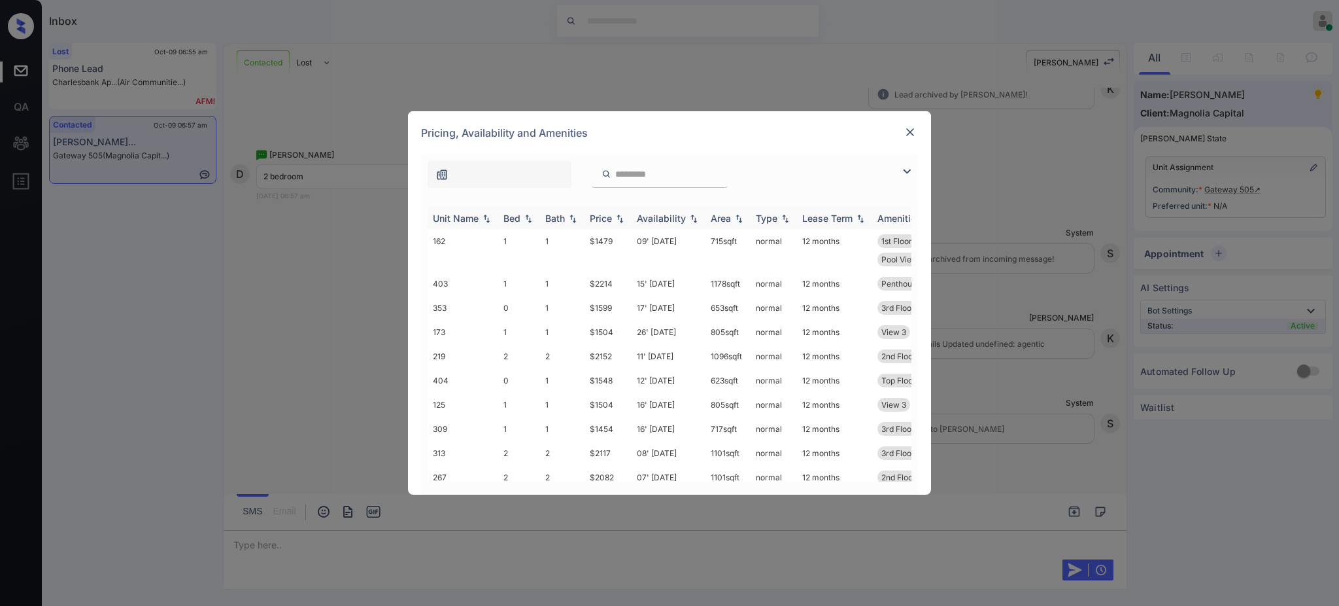
click at [511, 224] on div "Bed" at bounding box center [512, 218] width 17 height 11
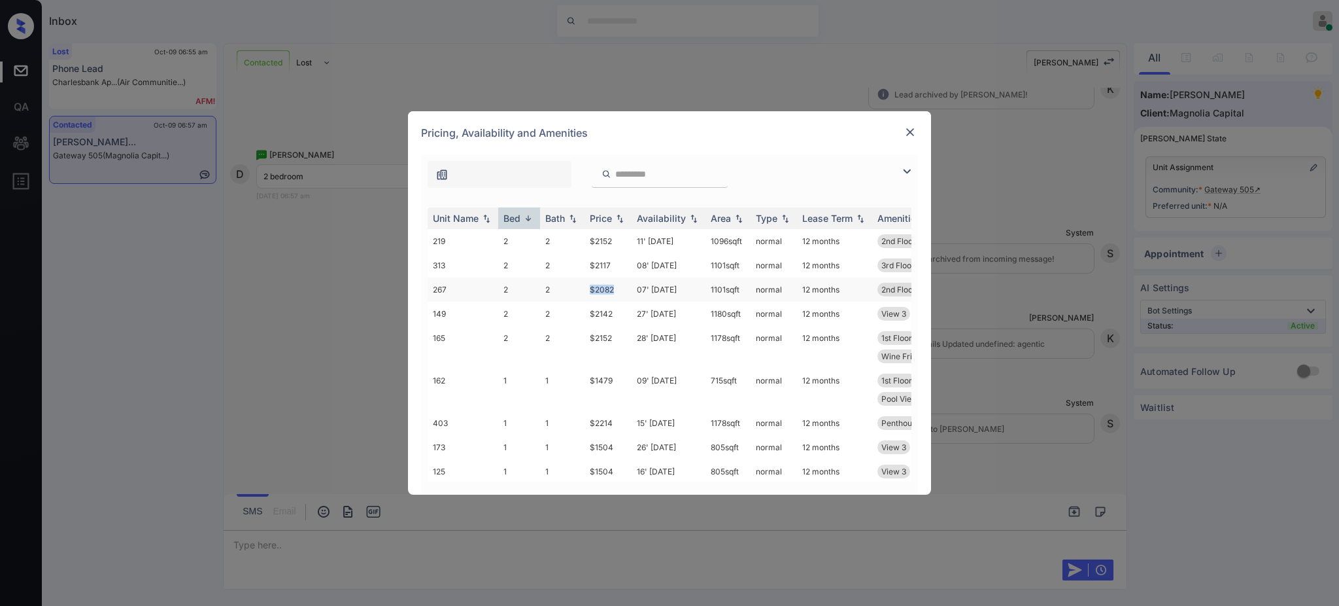
drag, startPoint x: 586, startPoint y: 288, endPoint x: 616, endPoint y: 297, distance: 31.3
click at [616, 297] on td "$2082" at bounding box center [608, 289] width 47 height 24
copy td "$2082"
click at [916, 126] on img at bounding box center [910, 132] width 13 height 13
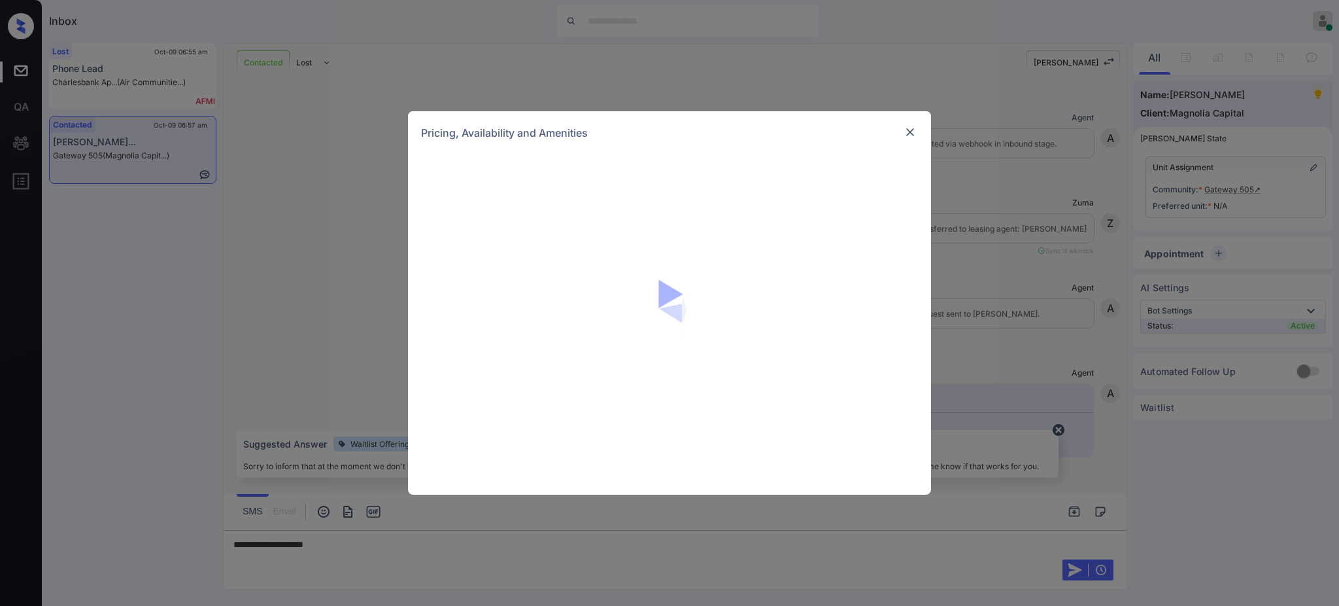
scroll to position [349, 0]
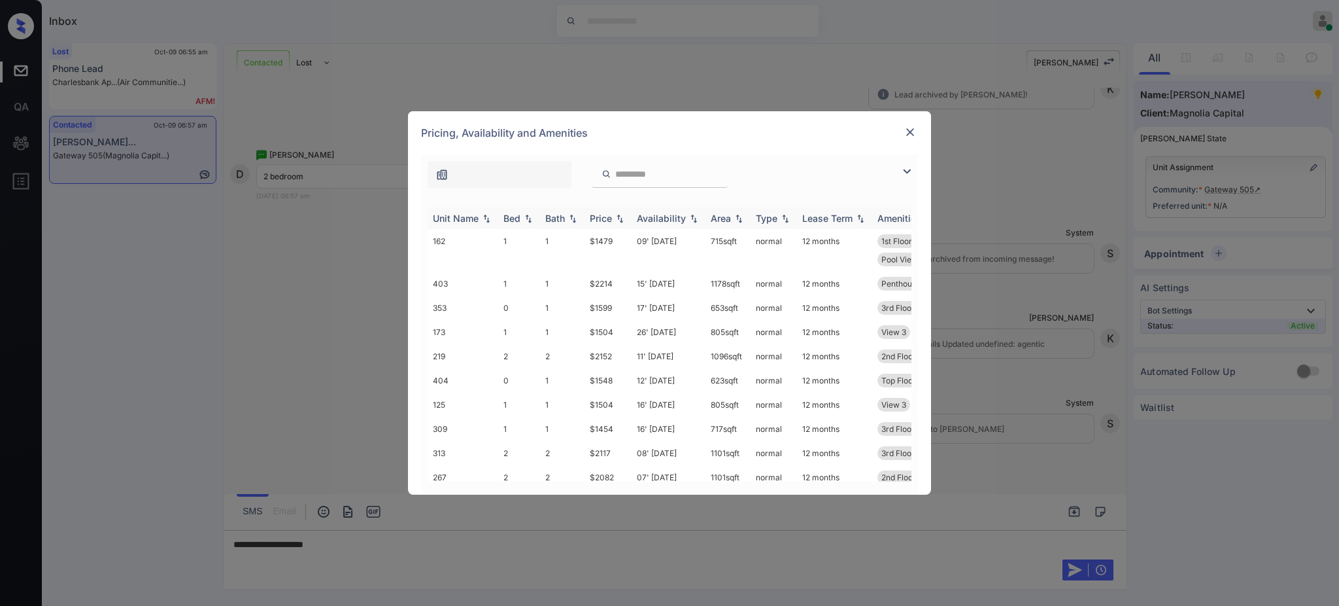
click at [522, 219] on img at bounding box center [528, 218] width 13 height 9
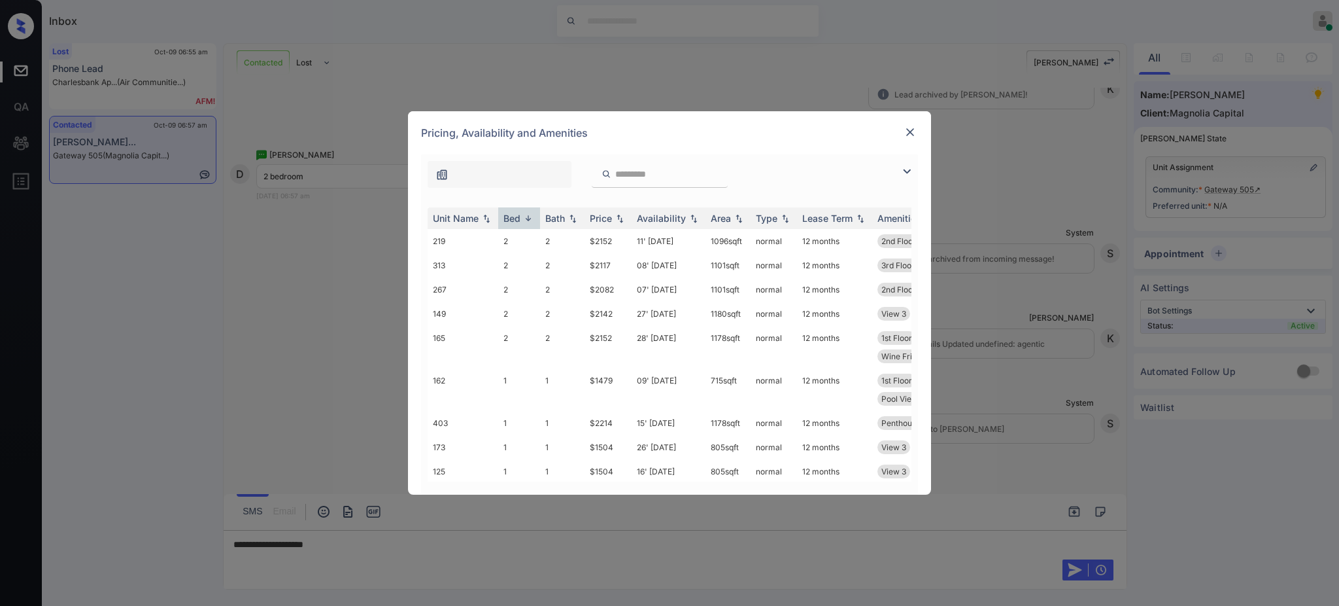
click at [913, 124] on div at bounding box center [910, 132] width 16 height 16
